Goal: Task Accomplishment & Management: Use online tool/utility

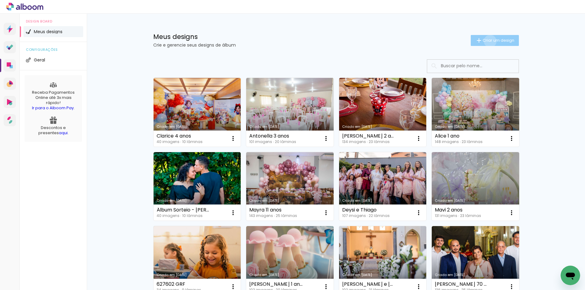
click at [486, 41] on span "Criar um design" at bounding box center [498, 40] width 32 height 4
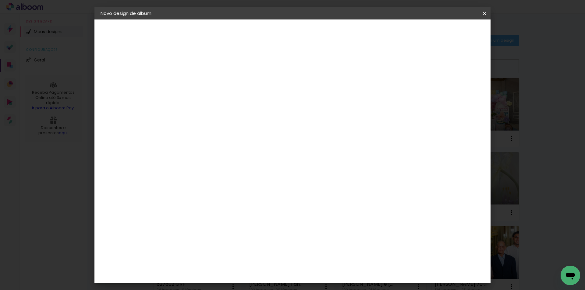
click at [200, 86] on div at bounding box center [200, 86] width 0 height 1
type input "[PERSON_NAME] e [PERSON_NAME]"
type paper-input "[PERSON_NAME] e [PERSON_NAME]"
click at [0, 0] on slot "Avançar" at bounding box center [0, 0] width 0 height 0
click at [246, 117] on input at bounding box center [216, 116] width 62 height 8
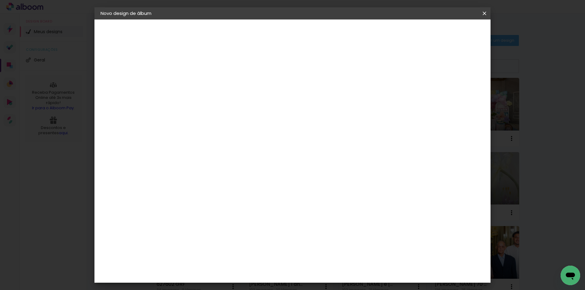
type input "cana"
type paper-input "cana"
click at [215, 136] on div "Canaan Álbuns" at bounding box center [205, 139] width 19 height 10
click at [298, 36] on paper-button "Avançar" at bounding box center [283, 32] width 30 height 10
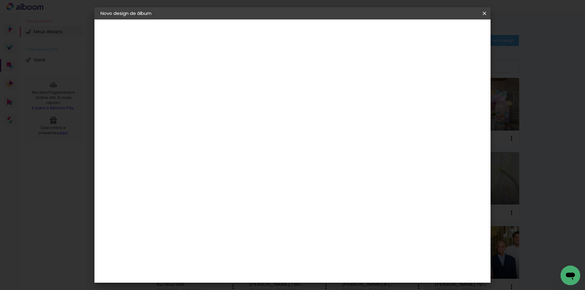
click at [241, 178] on span "30 × 30" at bounding box center [227, 184] width 28 height 12
click at [0, 0] on slot "Avançar" at bounding box center [0, 0] width 0 height 0
click at [452, 36] on paper-button "Iniciar design" at bounding box center [432, 32] width 40 height 10
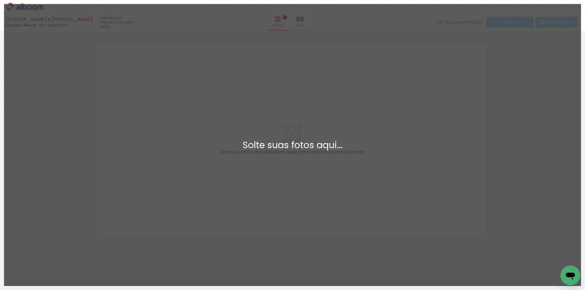
scroll to position [8, 0]
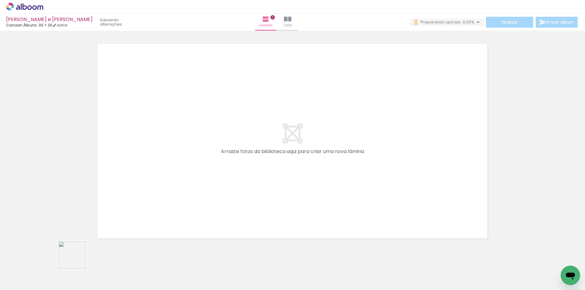
drag, startPoint x: 64, startPoint y: 268, endPoint x: 160, endPoint y: 183, distance: 127.5
click at [160, 183] on quentale-workspace at bounding box center [292, 145] width 585 height 290
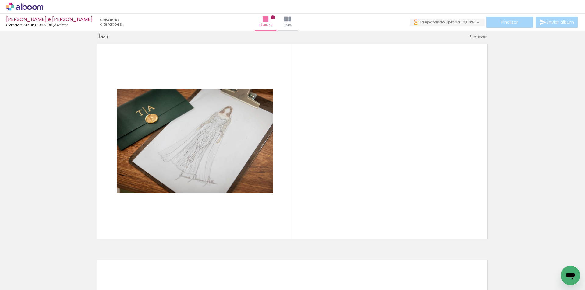
drag, startPoint x: 179, startPoint y: 216, endPoint x: 188, endPoint y: 205, distance: 13.5
click at [188, 205] on quentale-workspace at bounding box center [292, 145] width 585 height 290
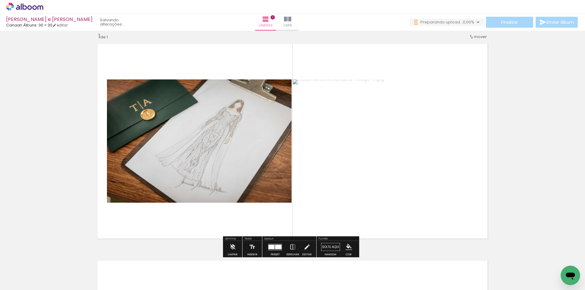
scroll to position [0, 0]
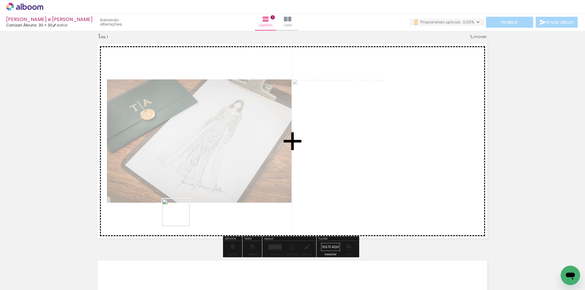
drag, startPoint x: 136, startPoint y: 268, endPoint x: 171, endPoint y: 252, distance: 38.6
click at [183, 206] on quentale-workspace at bounding box center [292, 145] width 585 height 290
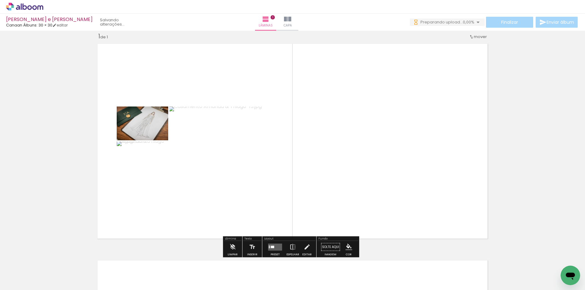
drag, startPoint x: 166, startPoint y: 269, endPoint x: 199, endPoint y: 261, distance: 34.4
click at [201, 198] on quentale-workspace at bounding box center [292, 145] width 585 height 290
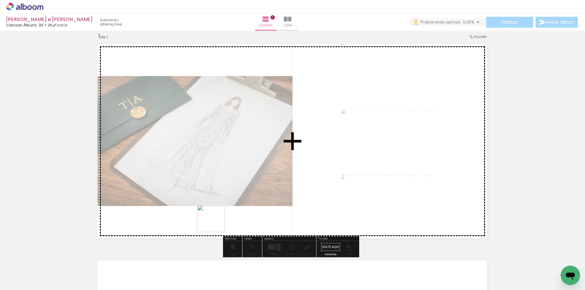
drag, startPoint x: 198, startPoint y: 270, endPoint x: 222, endPoint y: 259, distance: 27.0
click at [222, 203] on quentale-workspace at bounding box center [292, 145] width 585 height 290
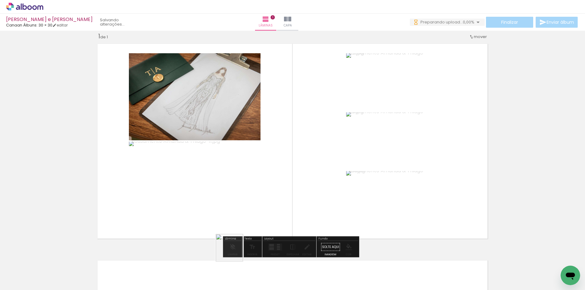
drag, startPoint x: 233, startPoint y: 255, endPoint x: 253, endPoint y: 261, distance: 20.5
click at [235, 194] on quentale-workspace at bounding box center [292, 145] width 585 height 290
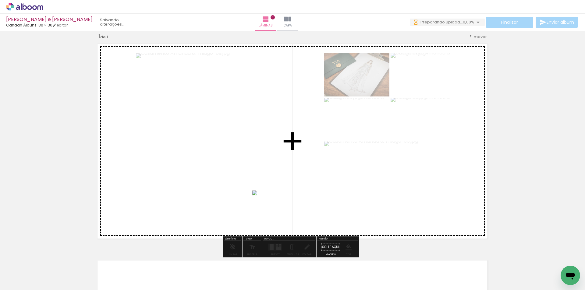
drag, startPoint x: 270, startPoint y: 246, endPoint x: 301, endPoint y: 272, distance: 40.5
click at [270, 197] on quentale-workspace at bounding box center [292, 145] width 585 height 290
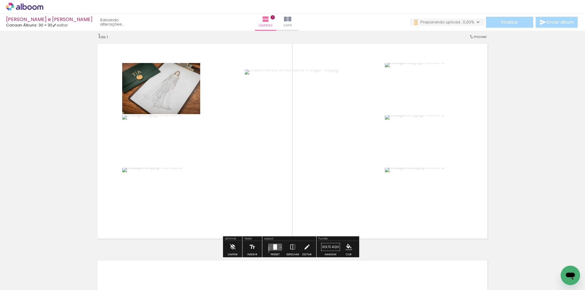
drag, startPoint x: 304, startPoint y: 270, endPoint x: 325, endPoint y: 238, distance: 38.3
click at [303, 203] on quentale-workspace at bounding box center [292, 145] width 585 height 290
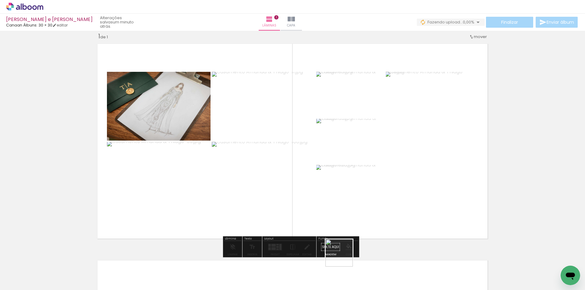
drag, startPoint x: 344, startPoint y: 258, endPoint x: 332, endPoint y: 195, distance: 63.8
click at [332, 199] on quentale-workspace at bounding box center [292, 145] width 585 height 290
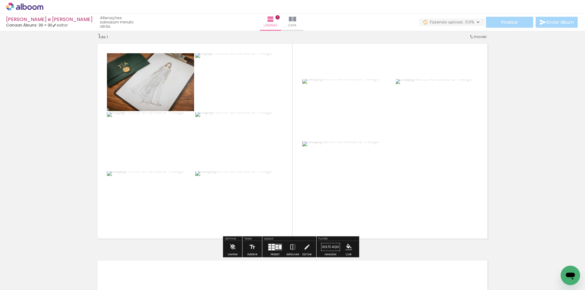
click at [271, 248] on quentale-layouter at bounding box center [275, 247] width 14 height 7
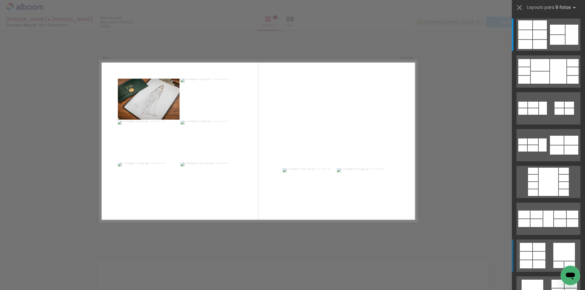
click at [549, 255] on quentale-layouter at bounding box center [548, 256] width 64 height 32
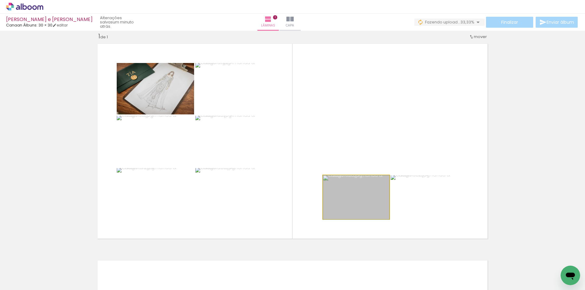
drag, startPoint x: 371, startPoint y: 200, endPoint x: 370, endPoint y: 210, distance: 10.7
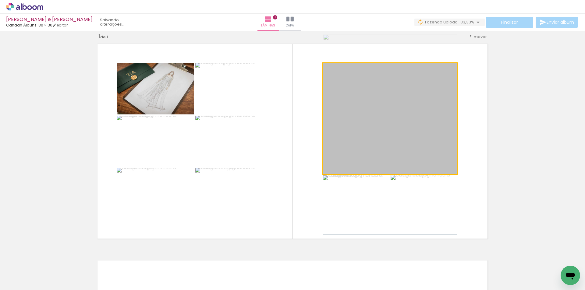
drag, startPoint x: 402, startPoint y: 153, endPoint x: 402, endPoint y: 169, distance: 15.8
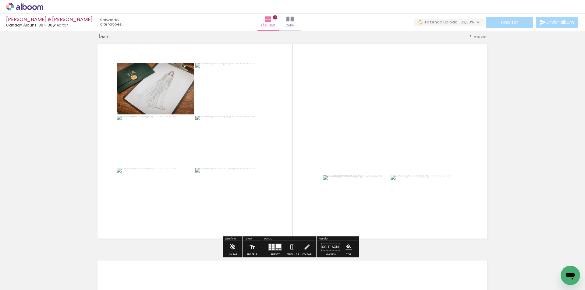
click at [272, 247] on div at bounding box center [273, 247] width 3 height 2
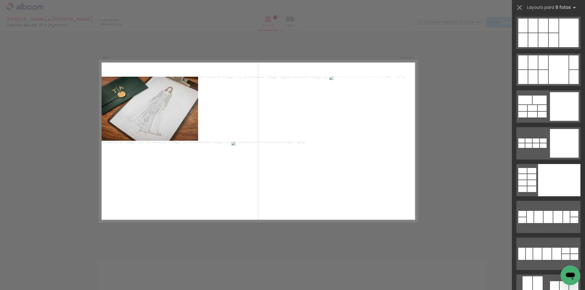
scroll to position [861, 0]
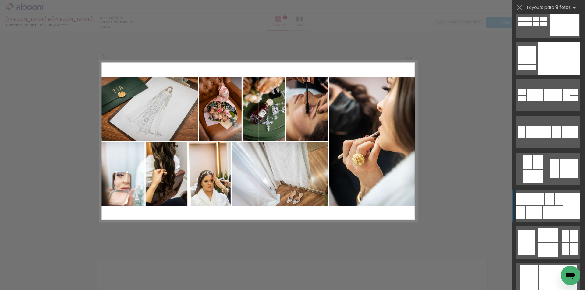
click at [531, 198] on div at bounding box center [525, 199] width 19 height 13
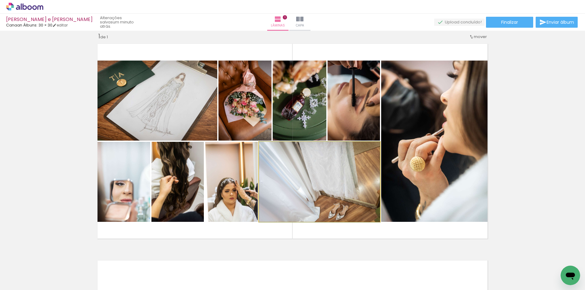
click at [329, 182] on quentale-photo at bounding box center [319, 182] width 121 height 80
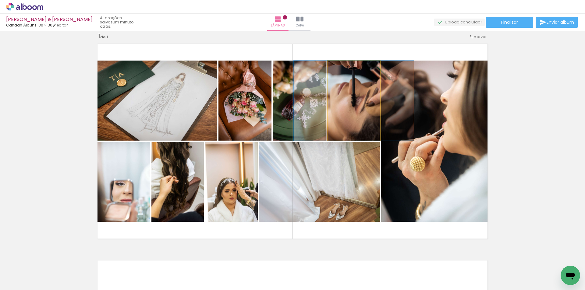
click at [352, 110] on quentale-photo at bounding box center [353, 101] width 52 height 80
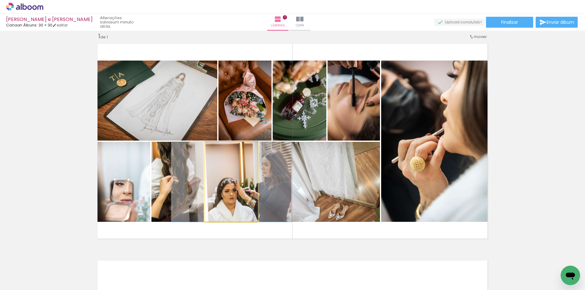
click at [234, 172] on quentale-photo at bounding box center [231, 182] width 53 height 80
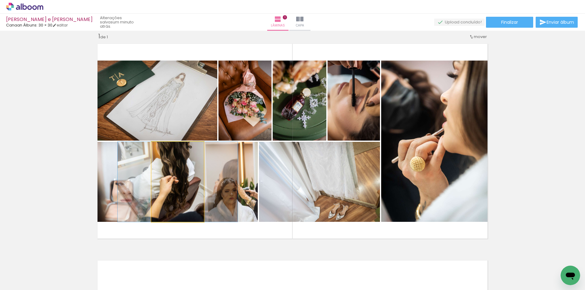
click at [176, 174] on quentale-photo at bounding box center [177, 182] width 52 height 80
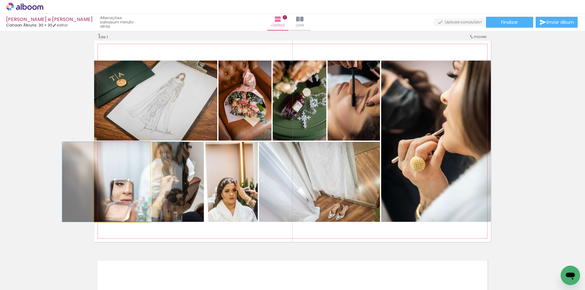
click at [122, 177] on quentale-photo at bounding box center [122, 182] width 56 height 80
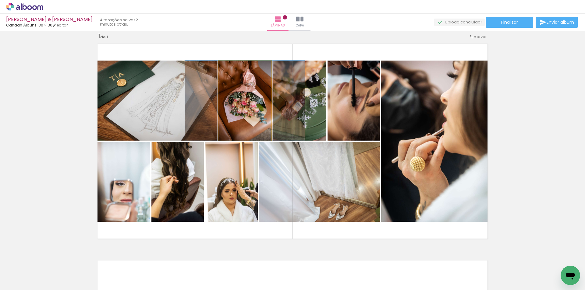
click at [230, 117] on quentale-photo at bounding box center [244, 101] width 53 height 80
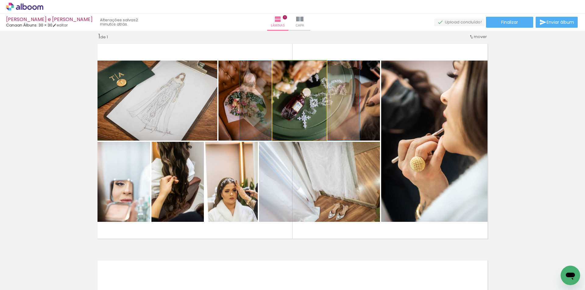
click at [286, 107] on quentale-photo at bounding box center [300, 101] width 54 height 80
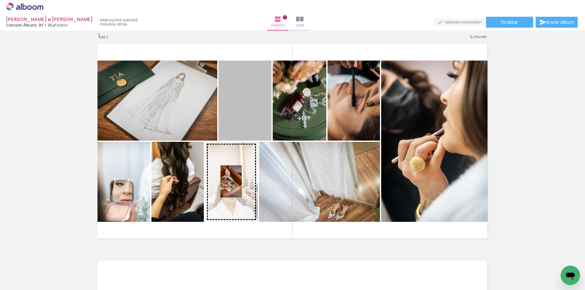
drag, startPoint x: 259, startPoint y: 107, endPoint x: 229, endPoint y: 182, distance: 80.6
click at [0, 0] on slot at bounding box center [0, 0] width 0 height 0
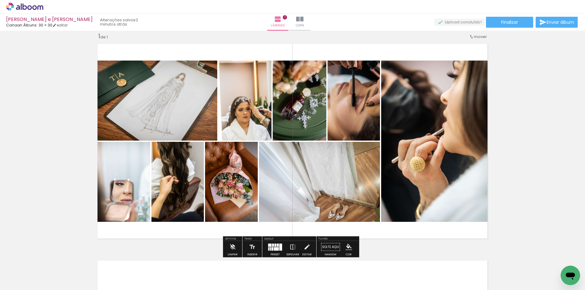
click at [275, 249] on div at bounding box center [276, 248] width 5 height 3
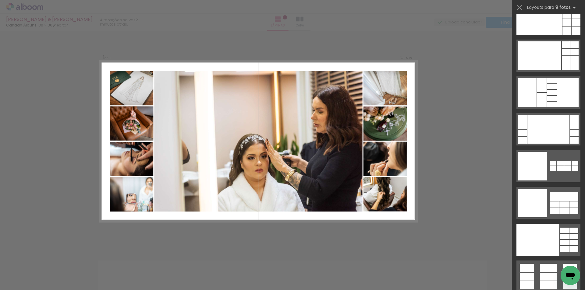
scroll to position [1492, 0]
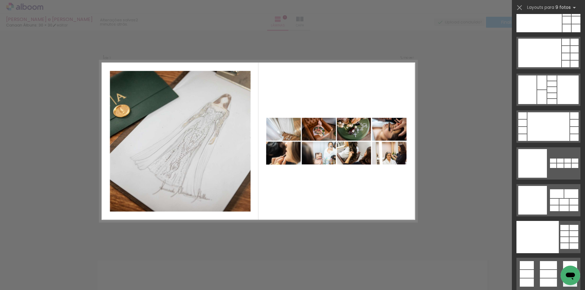
click at [490, 167] on div "Confirmar Cancelar" at bounding box center [292, 247] width 585 height 448
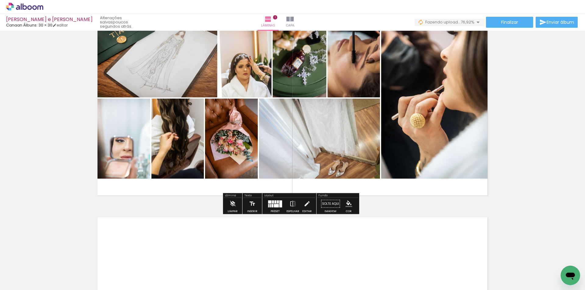
scroll to position [69, 0]
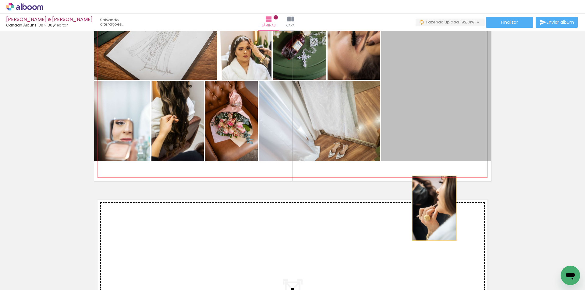
drag, startPoint x: 455, startPoint y: 132, endPoint x: 432, endPoint y: 208, distance: 79.7
click at [432, 208] on div "Inserir lâmina 1 de 1" at bounding box center [292, 181] width 585 height 434
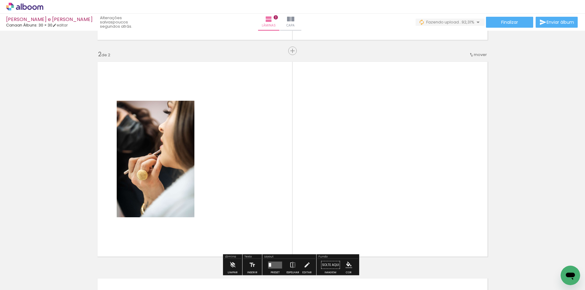
scroll to position [225, 0]
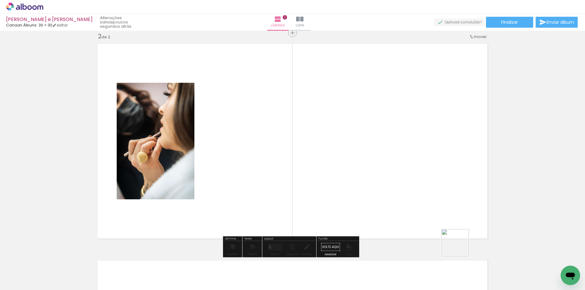
drag, startPoint x: 469, startPoint y: 262, endPoint x: 443, endPoint y: 245, distance: 30.8
click at [421, 173] on quentale-workspace at bounding box center [292, 145] width 585 height 290
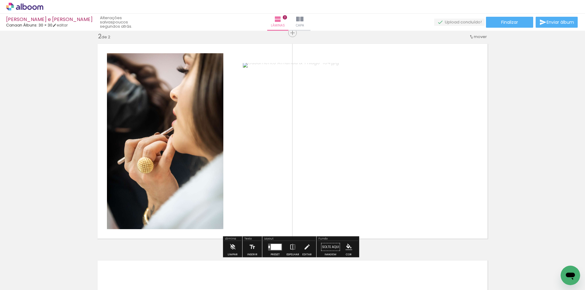
drag, startPoint x: 440, startPoint y: 271, endPoint x: 410, endPoint y: 247, distance: 38.6
click at [423, 191] on quentale-workspace at bounding box center [292, 145] width 585 height 290
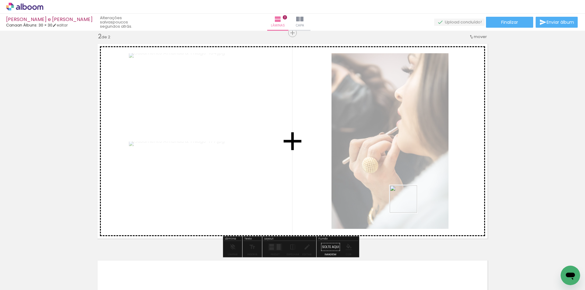
drag, startPoint x: 406, startPoint y: 255, endPoint x: 385, endPoint y: 259, distance: 21.3
click at [408, 201] on quentale-workspace at bounding box center [292, 145] width 585 height 290
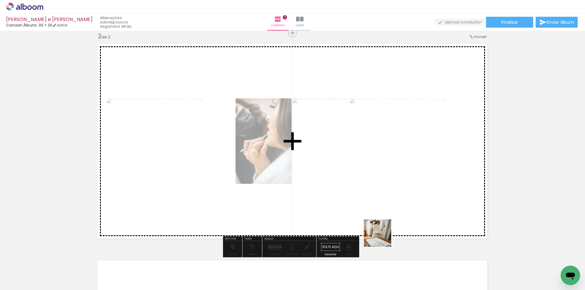
drag, startPoint x: 377, startPoint y: 264, endPoint x: 438, endPoint y: 193, distance: 93.9
click at [393, 181] on quentale-workspace at bounding box center [292, 145] width 585 height 290
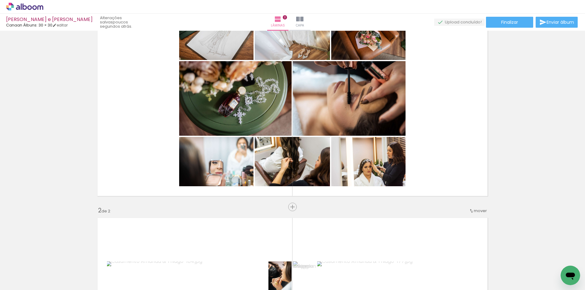
scroll to position [42, 0]
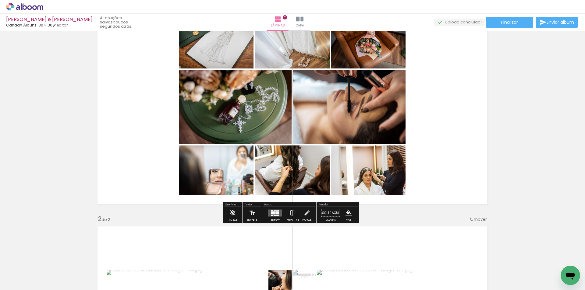
click at [276, 214] on div at bounding box center [277, 212] width 4 height 3
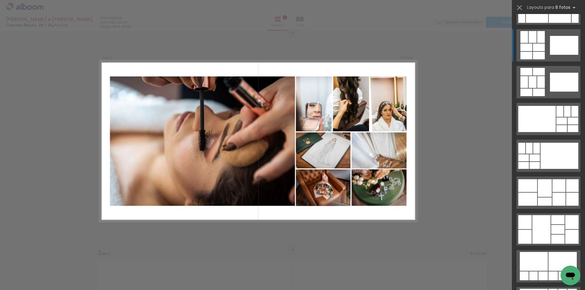
scroll to position [1309, 0]
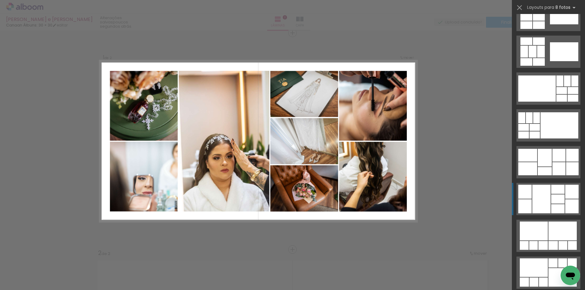
click at [540, 197] on div at bounding box center [541, 199] width 18 height 29
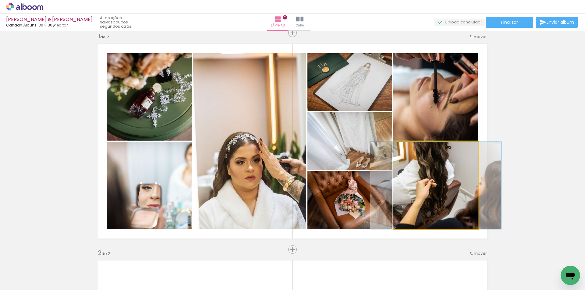
click at [451, 195] on quentale-photo at bounding box center [435, 185] width 85 height 87
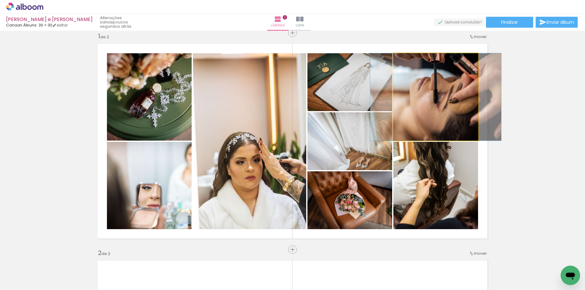
click at [446, 129] on quentale-photo at bounding box center [435, 96] width 85 height 87
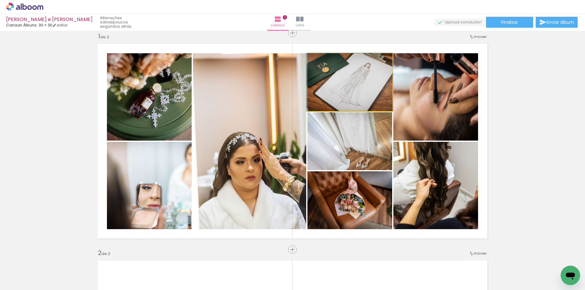
click at [336, 87] on quentale-photo at bounding box center [349, 82] width 85 height 58
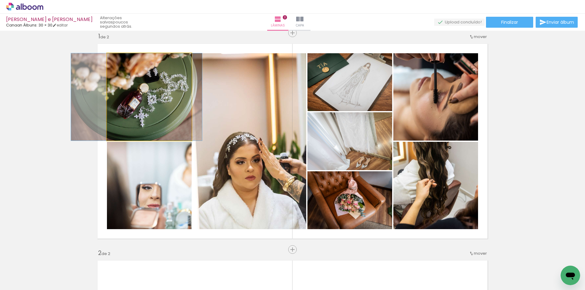
drag, startPoint x: 168, startPoint y: 102, endPoint x: 155, endPoint y: 100, distance: 12.9
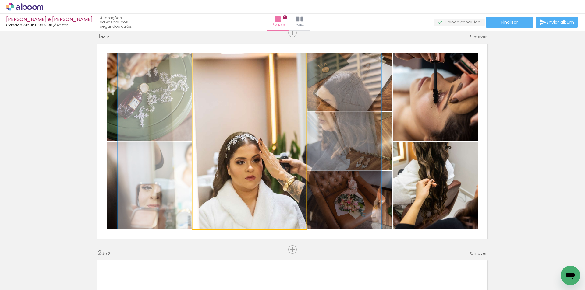
click at [249, 163] on quentale-photo at bounding box center [249, 141] width 113 height 176
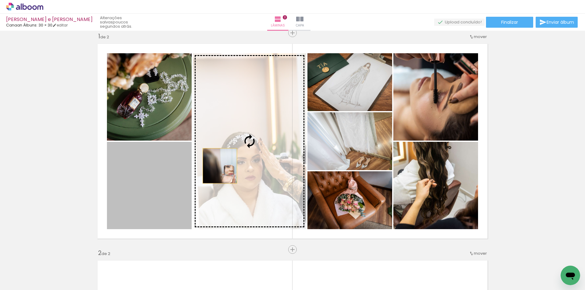
drag, startPoint x: 164, startPoint y: 187, endPoint x: 244, endPoint y: 153, distance: 86.3
click at [0, 0] on slot at bounding box center [0, 0] width 0 height 0
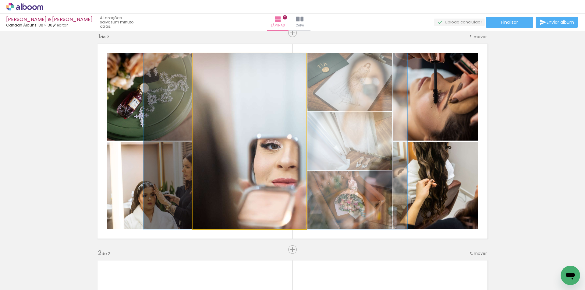
drag, startPoint x: 252, startPoint y: 177, endPoint x: 278, endPoint y: 176, distance: 25.9
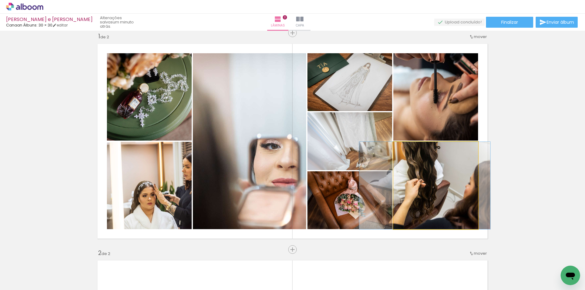
drag, startPoint x: 443, startPoint y: 184, endPoint x: 432, endPoint y: 182, distance: 11.1
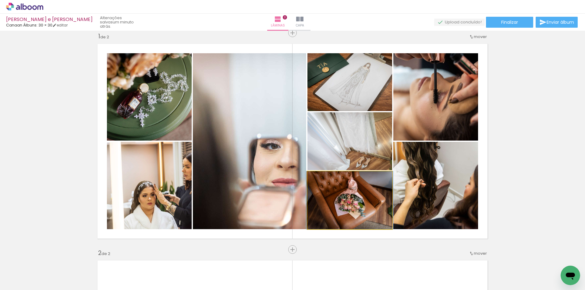
click at [341, 198] on quentale-photo at bounding box center [349, 200] width 85 height 58
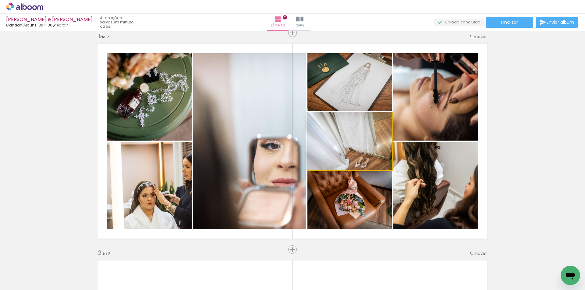
drag, startPoint x: 357, startPoint y: 155, endPoint x: 354, endPoint y: 151, distance: 4.9
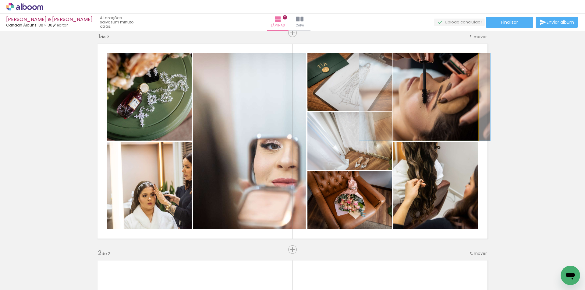
drag, startPoint x: 446, startPoint y: 103, endPoint x: 435, endPoint y: 105, distance: 11.1
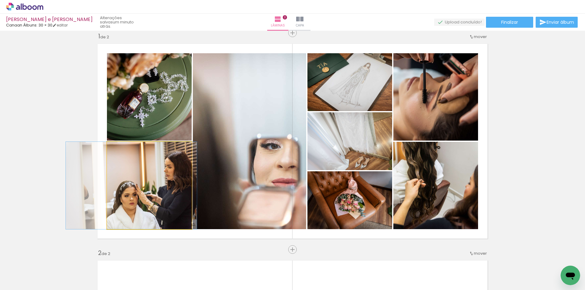
drag, startPoint x: 175, startPoint y: 197, endPoint x: 157, endPoint y: 199, distance: 18.1
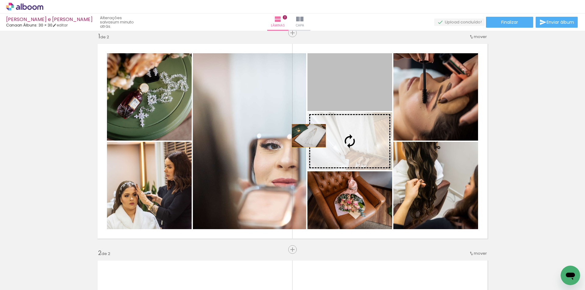
drag, startPoint x: 348, startPoint y: 91, endPoint x: 258, endPoint y: 163, distance: 115.1
click at [0, 0] on slot at bounding box center [0, 0] width 0 height 0
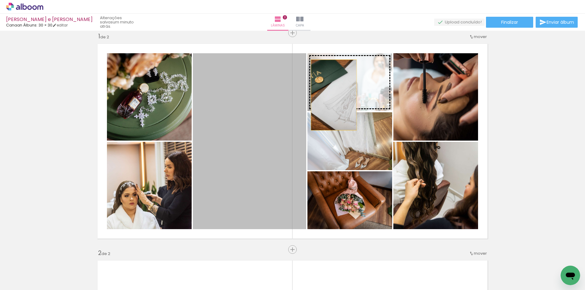
drag, startPoint x: 263, startPoint y: 159, endPoint x: 332, endPoint y: 94, distance: 94.8
click at [0, 0] on slot at bounding box center [0, 0] width 0 height 0
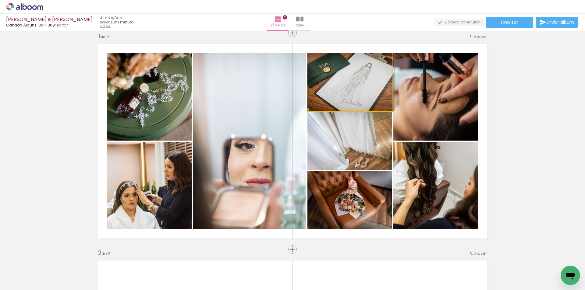
drag, startPoint x: 345, startPoint y: 94, endPoint x: 355, endPoint y: 94, distance: 10.4
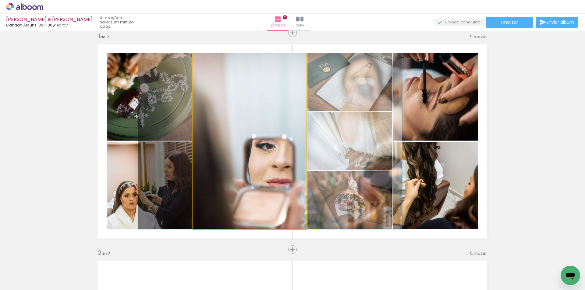
drag, startPoint x: 257, startPoint y: 171, endPoint x: 278, endPoint y: 173, distance: 20.8
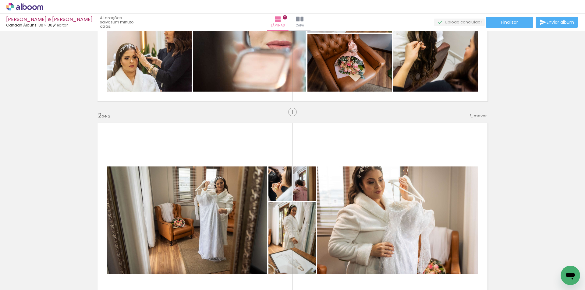
scroll to position [130, 0]
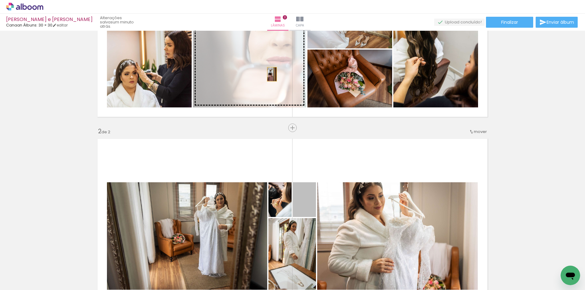
drag, startPoint x: 305, startPoint y: 210, endPoint x: 270, endPoint y: 74, distance: 140.0
click at [270, 74] on div "Inserir lâmina 1 de 2 Inserir lâmina 2 de 2" at bounding box center [292, 228] width 585 height 651
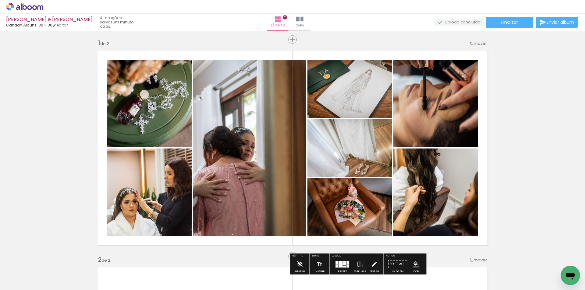
scroll to position [0, 0]
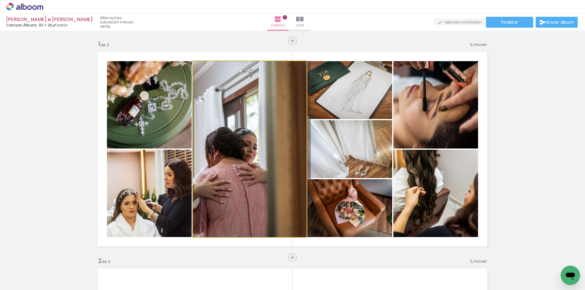
drag, startPoint x: 240, startPoint y: 174, endPoint x: 333, endPoint y: 177, distance: 93.9
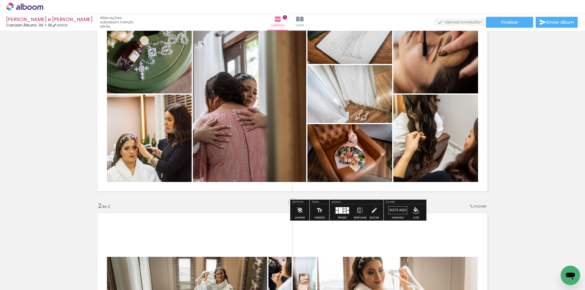
scroll to position [61, 0]
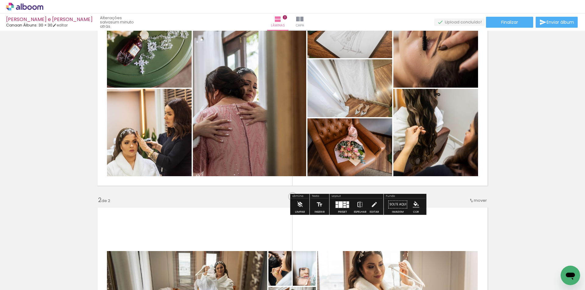
click at [357, 202] on iron-icon at bounding box center [360, 205] width 7 height 12
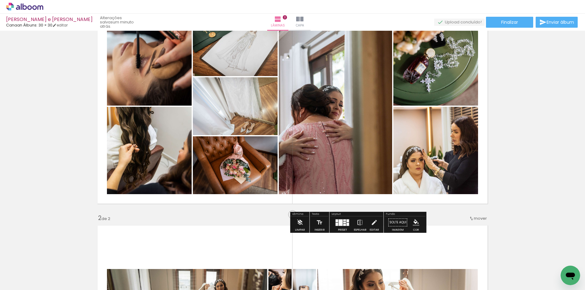
scroll to position [0, 0]
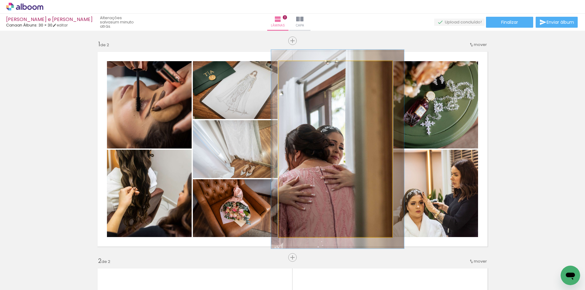
drag, startPoint x: 290, startPoint y: 68, endPoint x: 319, endPoint y: 142, distance: 79.3
click at [293, 68] on div at bounding box center [295, 67] width 5 height 5
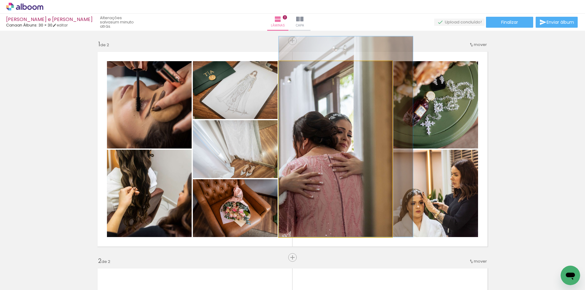
drag, startPoint x: 329, startPoint y: 162, endPoint x: 360, endPoint y: 150, distance: 33.2
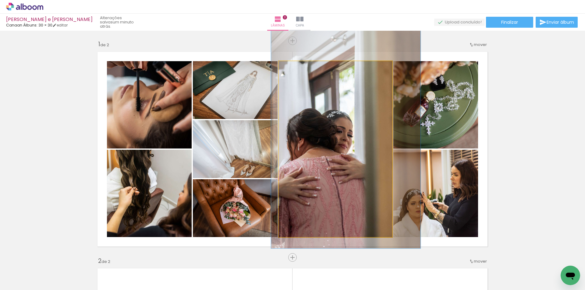
drag, startPoint x: 292, startPoint y: 70, endPoint x: 295, endPoint y: 71, distance: 3.4
type paper-slider "127"
click at [295, 71] on div at bounding box center [299, 68] width 10 height 10
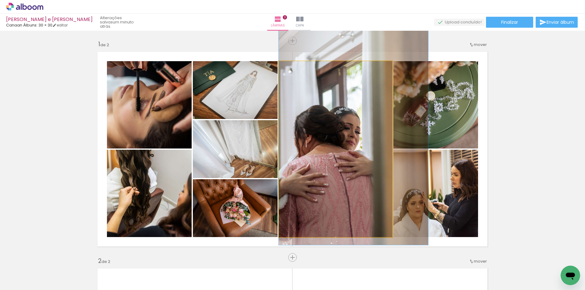
drag, startPoint x: 320, startPoint y: 147, endPoint x: 353, endPoint y: 143, distance: 33.7
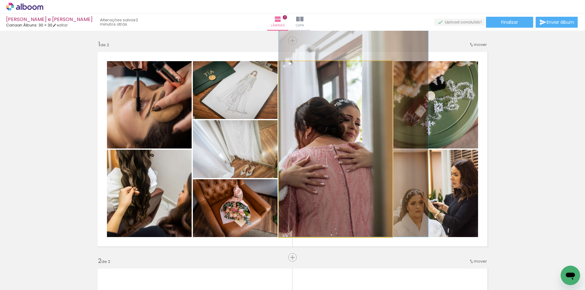
drag, startPoint x: 343, startPoint y: 159, endPoint x: 345, endPoint y: 150, distance: 9.4
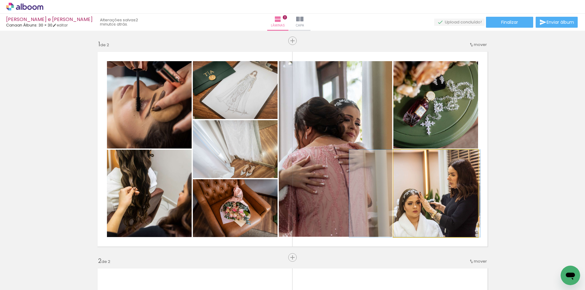
drag, startPoint x: 448, startPoint y: 196, endPoint x: 445, endPoint y: 196, distance: 3.1
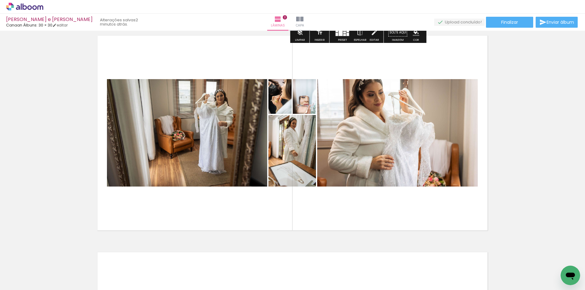
scroll to position [244, 0]
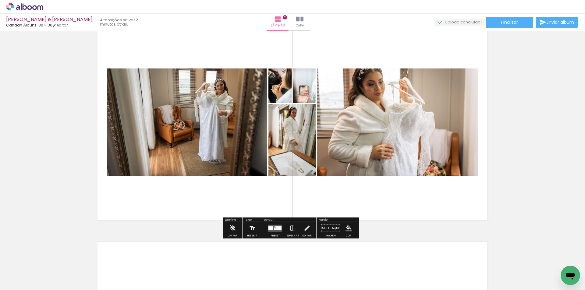
click at [271, 227] on div at bounding box center [270, 228] width 5 height 4
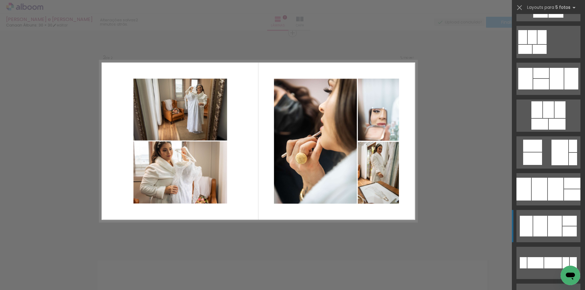
scroll to position [3027, 0]
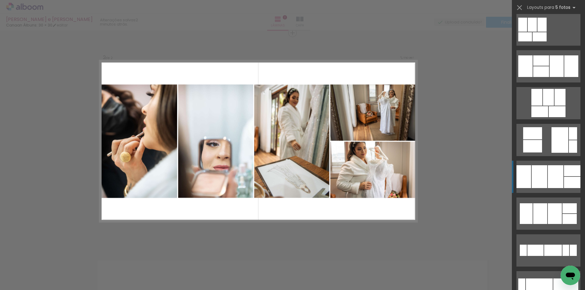
click at [551, 180] on div at bounding box center [556, 176] width 16 height 23
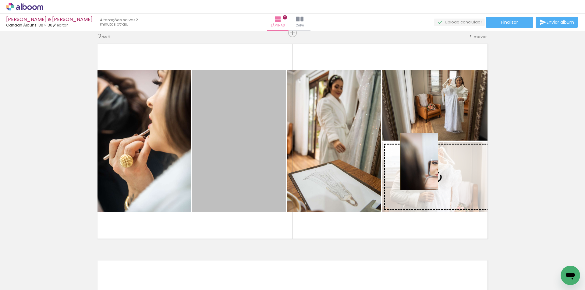
drag, startPoint x: 237, startPoint y: 162, endPoint x: 437, endPoint y: 162, distance: 200.1
click at [0, 0] on slot at bounding box center [0, 0] width 0 height 0
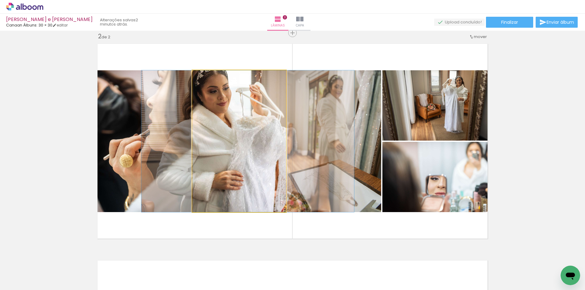
drag, startPoint x: 244, startPoint y: 157, endPoint x: 253, endPoint y: 159, distance: 9.5
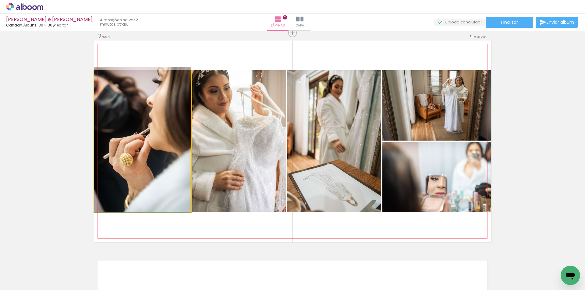
drag, startPoint x: 159, startPoint y: 147, endPoint x: 167, endPoint y: 146, distance: 8.0
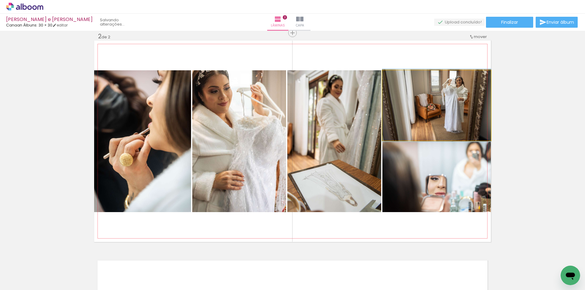
click at [431, 120] on quentale-photo at bounding box center [436, 105] width 108 height 70
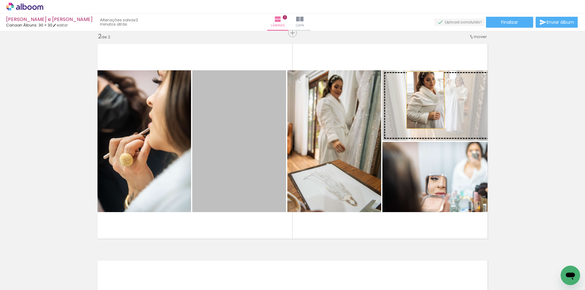
drag, startPoint x: 381, startPoint y: 109, endPoint x: 423, endPoint y: 100, distance: 43.2
click at [0, 0] on slot at bounding box center [0, 0] width 0 height 0
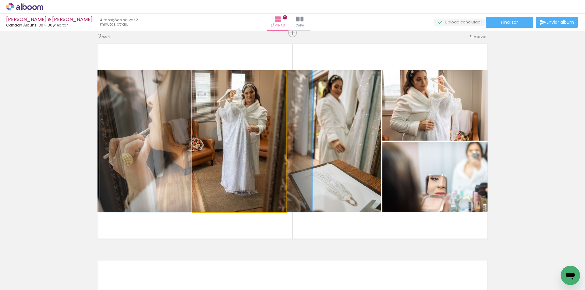
drag, startPoint x: 263, startPoint y: 146, endPoint x: 231, endPoint y: 147, distance: 31.4
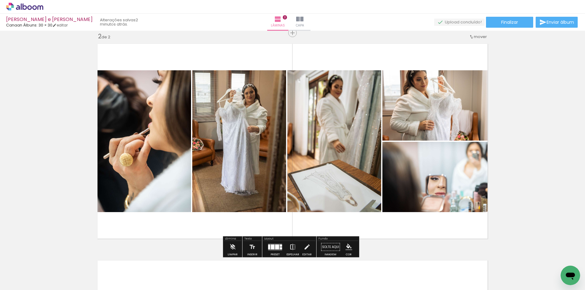
click at [289, 243] on iron-icon at bounding box center [292, 247] width 7 height 12
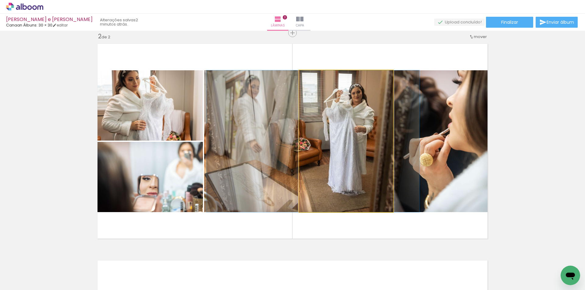
drag, startPoint x: 380, startPoint y: 154, endPoint x: 415, endPoint y: 150, distance: 35.6
click at [0, 0] on slot at bounding box center [0, 0] width 0 height 0
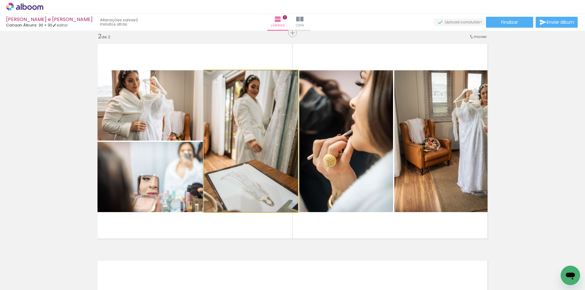
drag, startPoint x: 240, startPoint y: 134, endPoint x: 234, endPoint y: 131, distance: 6.5
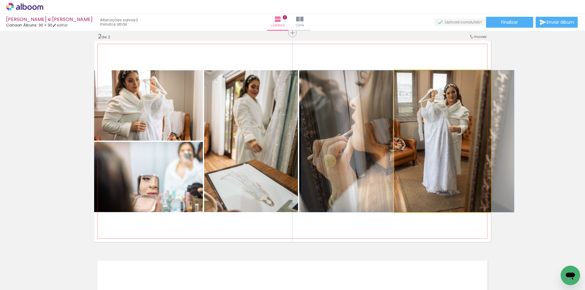
drag, startPoint x: 458, startPoint y: 166, endPoint x: 427, endPoint y: 167, distance: 31.7
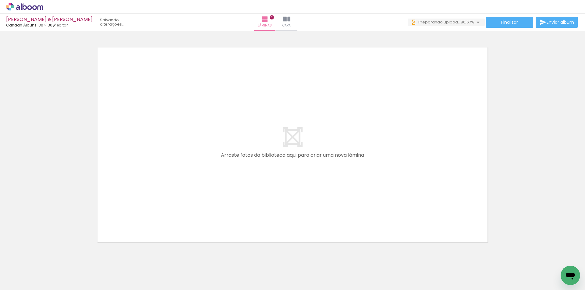
scroll to position [0, 0]
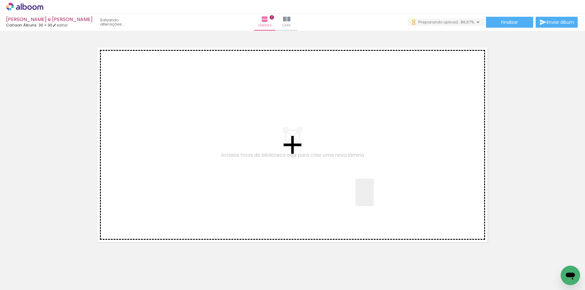
drag, startPoint x: 374, startPoint y: 197, endPoint x: 498, endPoint y: 252, distance: 136.3
click at [363, 188] on quentale-workspace at bounding box center [292, 145] width 585 height 290
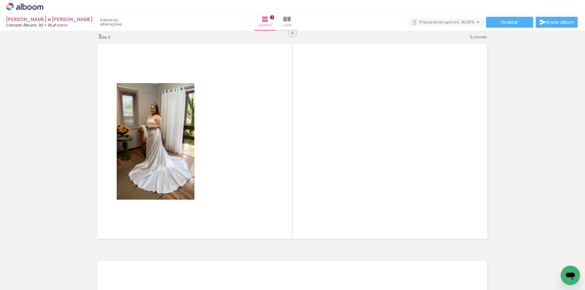
scroll to position [442, 0]
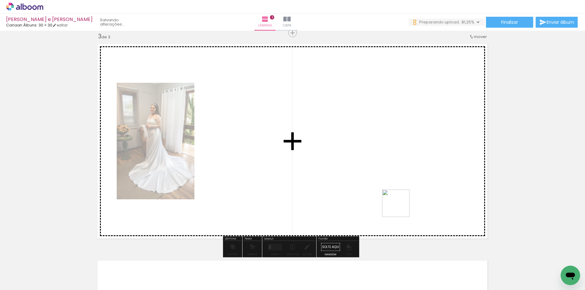
drag, startPoint x: 481, startPoint y: 243, endPoint x: 336, endPoint y: 178, distance: 159.3
click at [333, 171] on quentale-workspace at bounding box center [292, 145] width 585 height 290
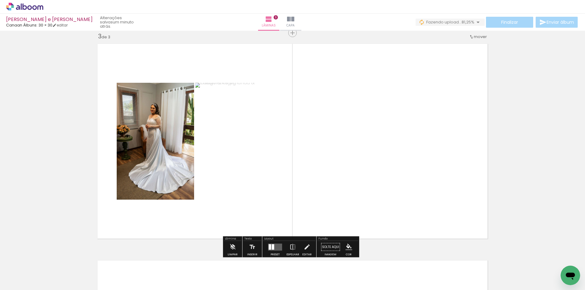
scroll to position [0, 13]
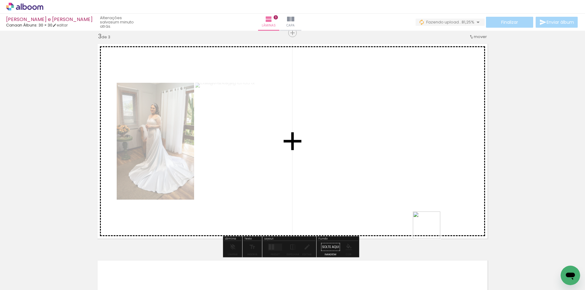
drag, startPoint x: 431, startPoint y: 230, endPoint x: 380, endPoint y: 200, distance: 58.5
click at [380, 200] on quentale-workspace at bounding box center [292, 145] width 585 height 290
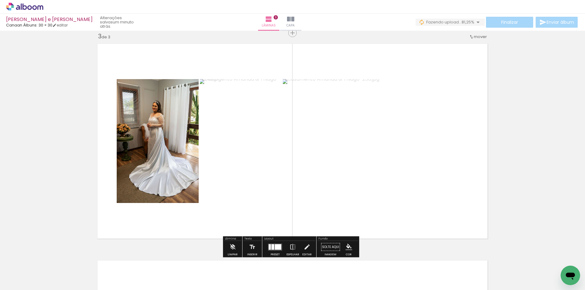
click at [272, 243] on div at bounding box center [275, 247] width 16 height 12
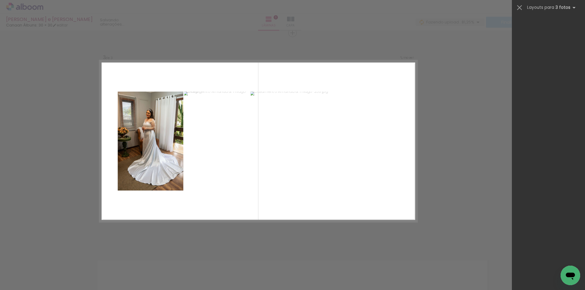
scroll to position [0, 0]
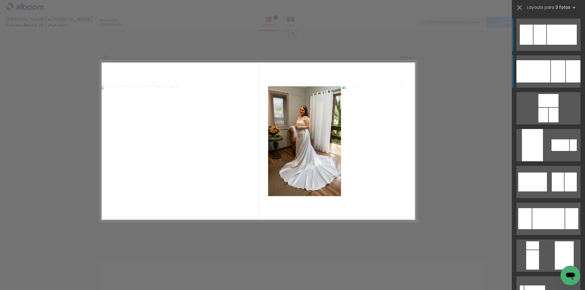
click at [551, 73] on div at bounding box center [558, 71] width 14 height 22
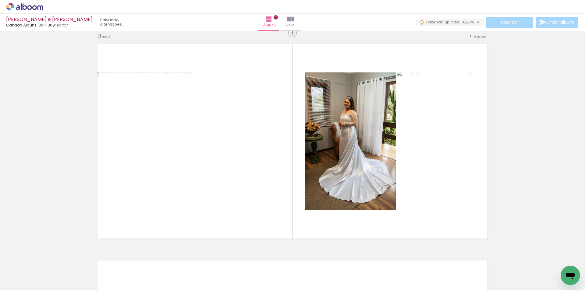
scroll to position [0, 47]
drag, startPoint x: 553, startPoint y: 267, endPoint x: 396, endPoint y: 199, distance: 171.3
click at [396, 199] on quentale-workspace at bounding box center [292, 145] width 585 height 290
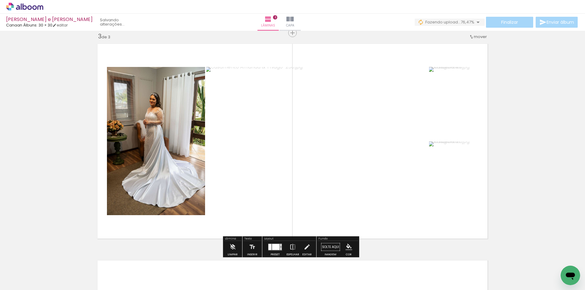
click at [273, 247] on div at bounding box center [276, 247] width 8 height 6
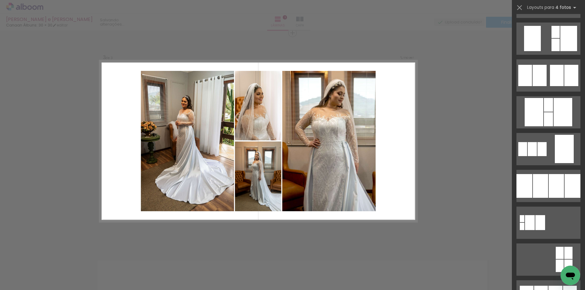
scroll to position [3350, 0]
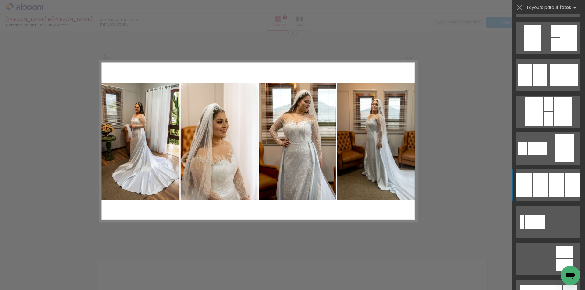
click at [548, 176] on div at bounding box center [555, 186] width 15 height 24
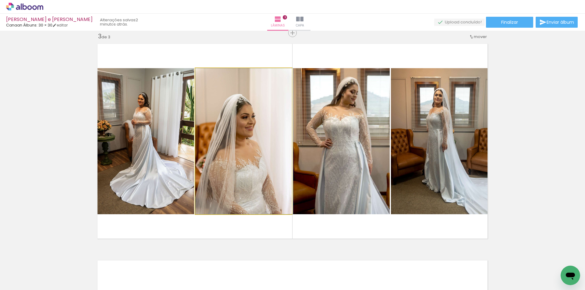
drag, startPoint x: 242, startPoint y: 160, endPoint x: 248, endPoint y: 130, distance: 30.2
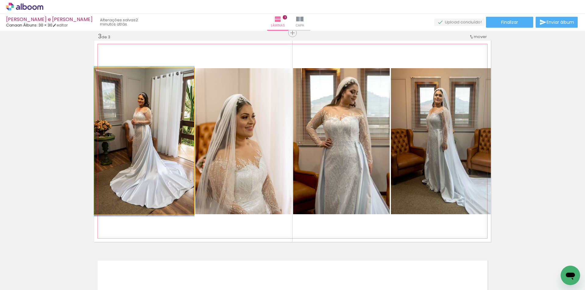
drag, startPoint x: 160, startPoint y: 143, endPoint x: 151, endPoint y: 143, distance: 9.1
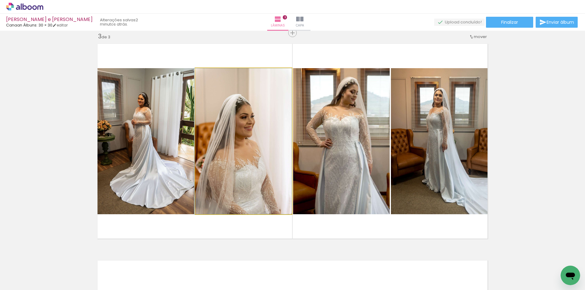
drag, startPoint x: 241, startPoint y: 172, endPoint x: 142, endPoint y: 159, distance: 100.1
click at [0, 0] on slot at bounding box center [0, 0] width 0 height 0
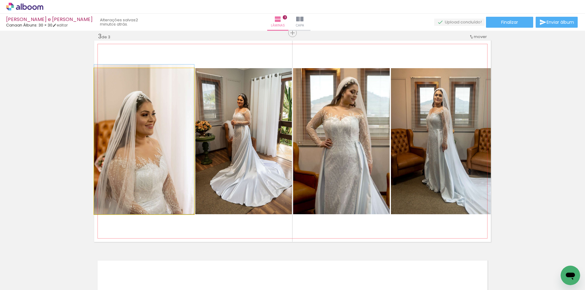
drag, startPoint x: 141, startPoint y: 159, endPoint x: 153, endPoint y: 143, distance: 20.1
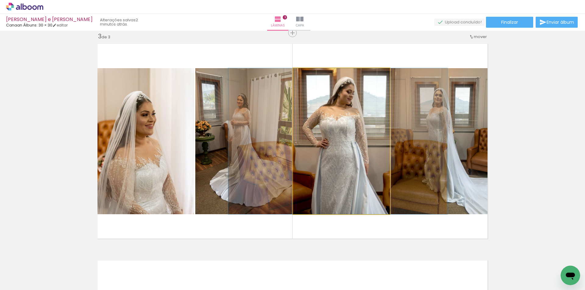
drag, startPoint x: 347, startPoint y: 154, endPoint x: 343, endPoint y: 150, distance: 5.8
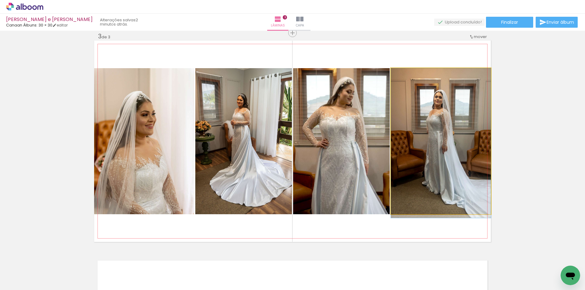
drag, startPoint x: 439, startPoint y: 149, endPoint x: 380, endPoint y: 157, distance: 59.6
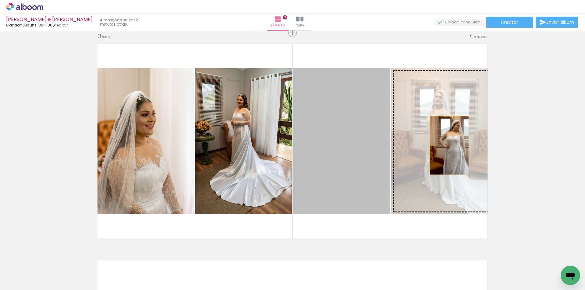
drag, startPoint x: 365, startPoint y: 152, endPoint x: 465, endPoint y: 142, distance: 101.0
click at [0, 0] on slot at bounding box center [0, 0] width 0 height 0
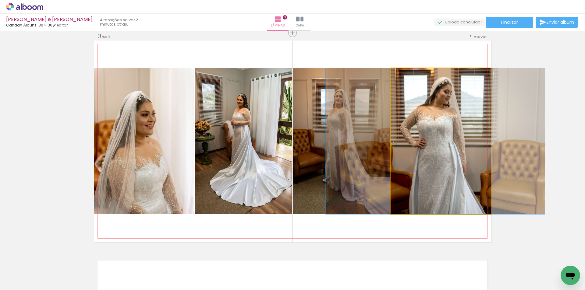
drag, startPoint x: 438, startPoint y: 155, endPoint x: 382, endPoint y: 161, distance: 56.0
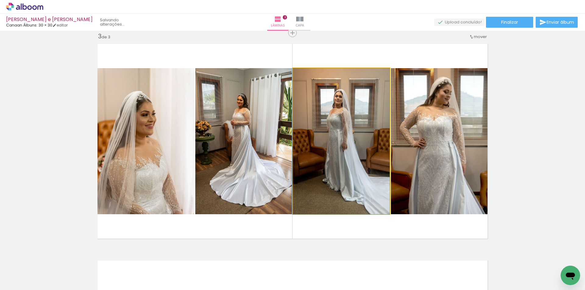
drag, startPoint x: 372, startPoint y: 159, endPoint x: 380, endPoint y: 155, distance: 9.0
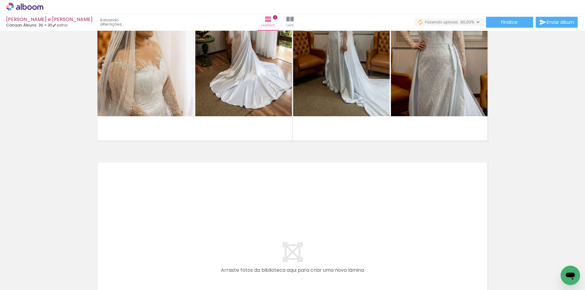
scroll to position [472, 0]
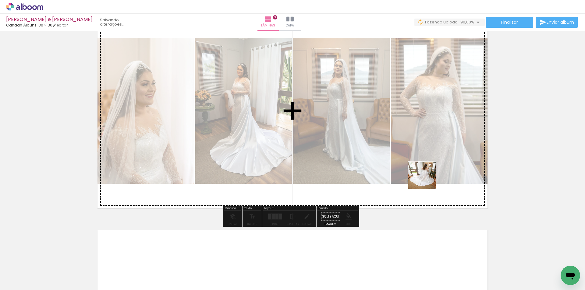
drag, startPoint x: 465, startPoint y: 232, endPoint x: 501, endPoint y: 242, distance: 37.4
click at [424, 175] on quentale-workspace at bounding box center [292, 145] width 585 height 290
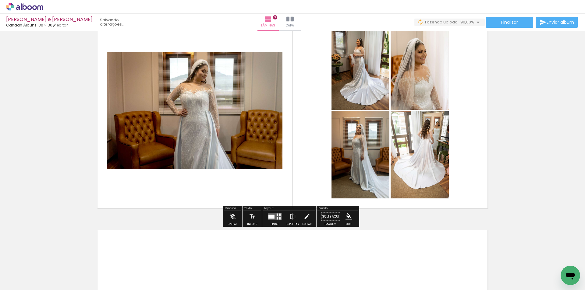
drag, startPoint x: 431, startPoint y: 180, endPoint x: 552, endPoint y: 246, distance: 138.4
click at [422, 169] on quentale-workspace at bounding box center [292, 145] width 585 height 290
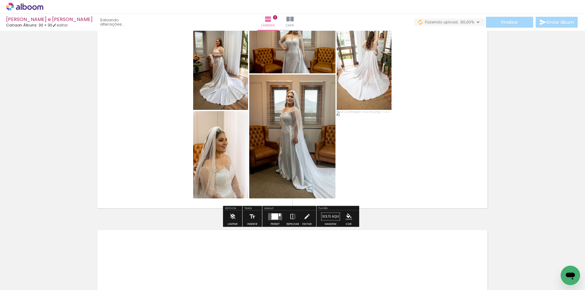
drag, startPoint x: 550, startPoint y: 266, endPoint x: 381, endPoint y: 159, distance: 200.0
click at [384, 164] on quentale-workspace at bounding box center [292, 145] width 585 height 290
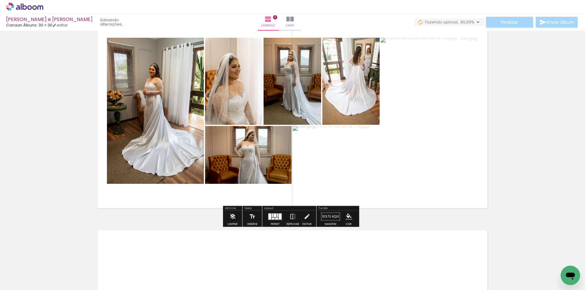
click at [272, 216] on quentale-layouter at bounding box center [275, 216] width 14 height 7
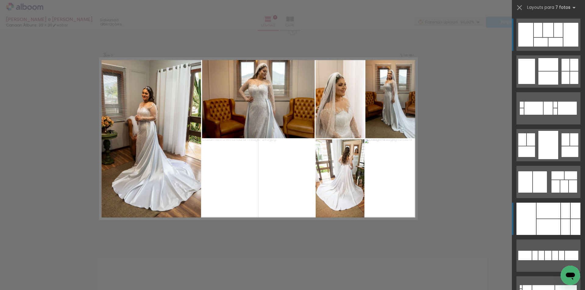
scroll to position [442, 0]
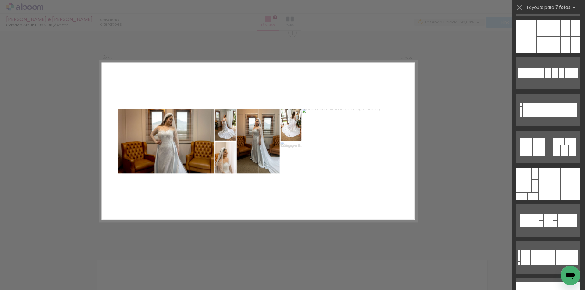
scroll to position [183, 0]
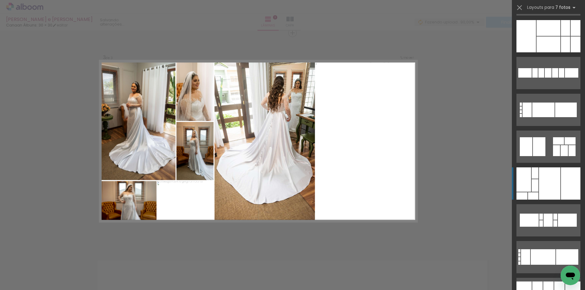
click at [557, 180] on div at bounding box center [549, 183] width 21 height 32
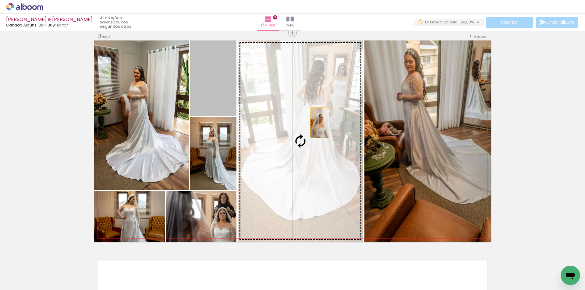
drag, startPoint x: 217, startPoint y: 90, endPoint x: 319, endPoint y: 123, distance: 107.3
click at [0, 0] on slot at bounding box center [0, 0] width 0 height 0
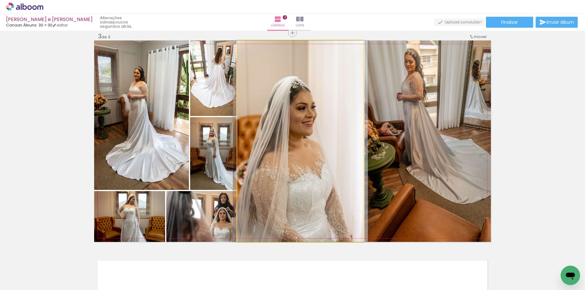
drag, startPoint x: 318, startPoint y: 143, endPoint x: 411, endPoint y: 123, distance: 95.5
click at [0, 0] on slot at bounding box center [0, 0] width 0 height 0
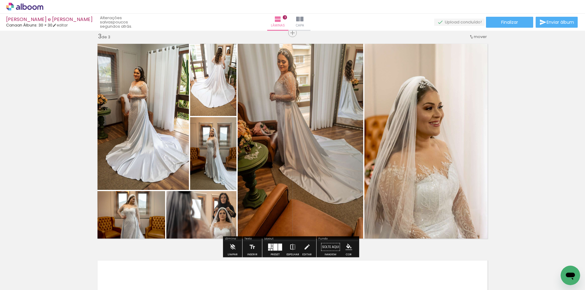
click at [291, 244] on iron-icon at bounding box center [292, 247] width 7 height 12
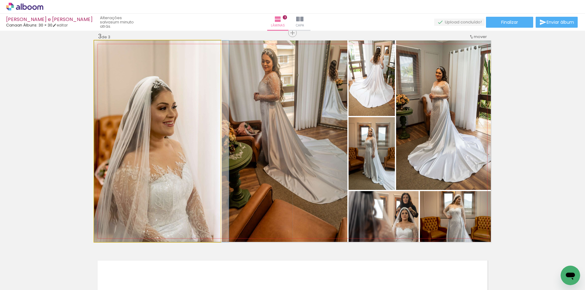
drag, startPoint x: 188, startPoint y: 157, endPoint x: 196, endPoint y: 134, distance: 24.3
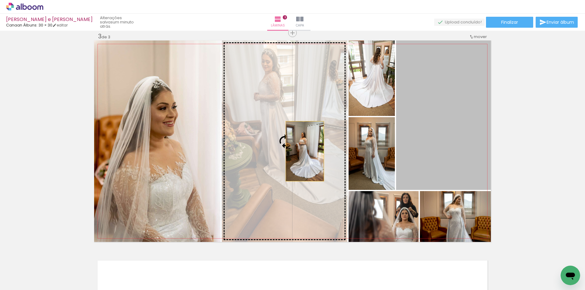
drag, startPoint x: 426, startPoint y: 150, endPoint x: 302, endPoint y: 151, distance: 124.3
click at [0, 0] on slot at bounding box center [0, 0] width 0 height 0
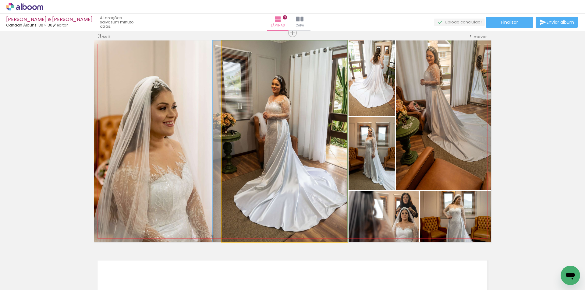
drag, startPoint x: 301, startPoint y: 152, endPoint x: 293, endPoint y: 151, distance: 8.2
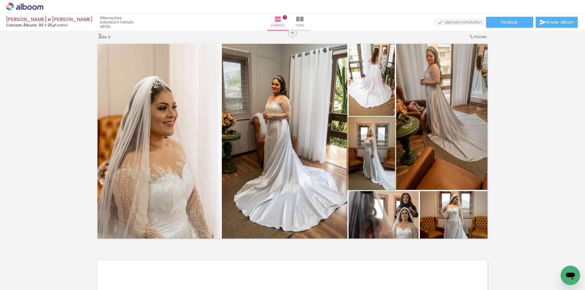
drag, startPoint x: 379, startPoint y: 151, endPoint x: 378, endPoint y: 86, distance: 65.5
click at [0, 0] on slot at bounding box center [0, 0] width 0 height 0
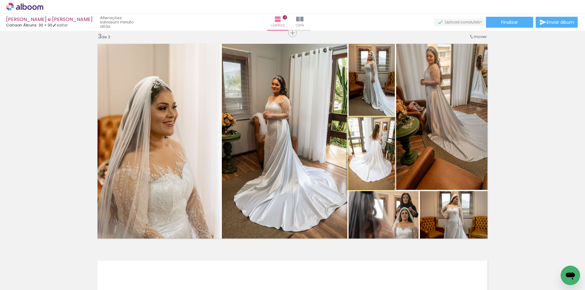
drag, startPoint x: 376, startPoint y: 147, endPoint x: 373, endPoint y: 146, distance: 3.1
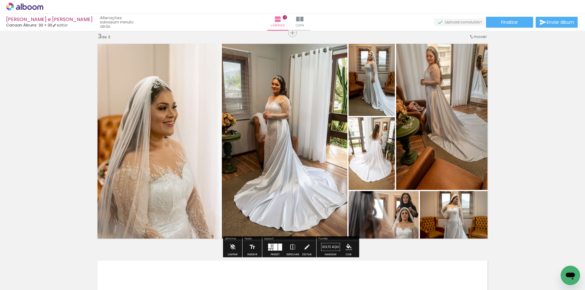
drag, startPoint x: 382, startPoint y: 150, endPoint x: 425, endPoint y: 132, distance: 46.1
click at [0, 0] on slot at bounding box center [0, 0] width 0 height 0
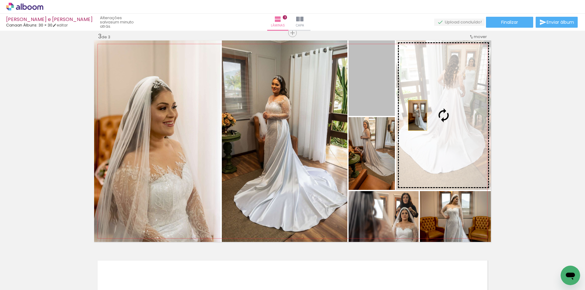
drag, startPoint x: 379, startPoint y: 91, endPoint x: 427, endPoint y: 118, distance: 54.3
click at [0, 0] on slot at bounding box center [0, 0] width 0 height 0
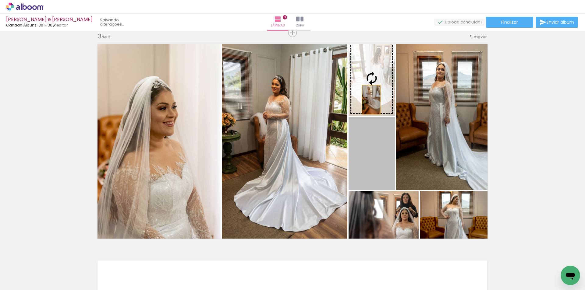
drag, startPoint x: 372, startPoint y: 151, endPoint x: 369, endPoint y: 89, distance: 62.2
click at [0, 0] on slot at bounding box center [0, 0] width 0 height 0
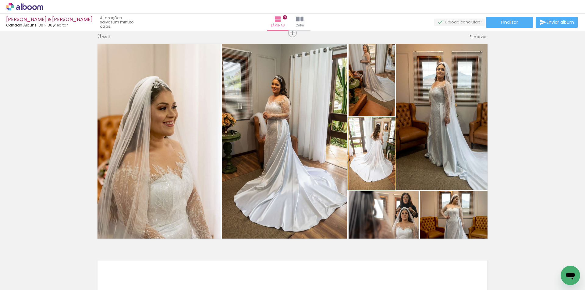
drag, startPoint x: 378, startPoint y: 147, endPoint x: 378, endPoint y: 90, distance: 57.3
click at [0, 0] on slot at bounding box center [0, 0] width 0 height 0
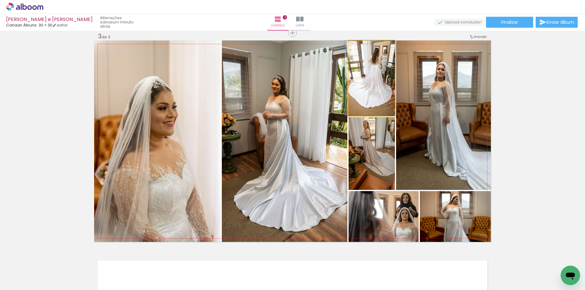
drag, startPoint x: 378, startPoint y: 83, endPoint x: 376, endPoint y: 91, distance: 8.1
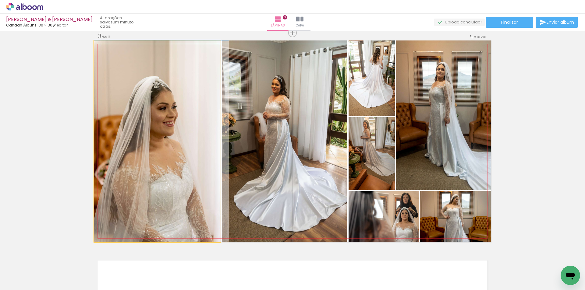
drag, startPoint x: 198, startPoint y: 150, endPoint x: 205, endPoint y: 152, distance: 7.1
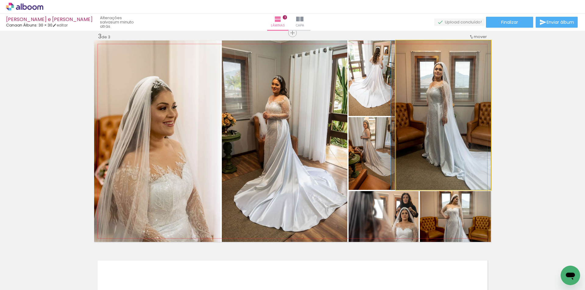
drag, startPoint x: 432, startPoint y: 147, endPoint x: 416, endPoint y: 146, distance: 15.5
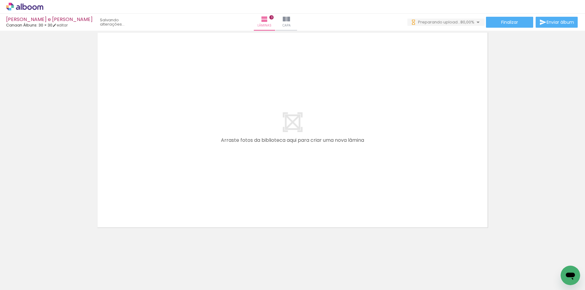
scroll to position [0, 418]
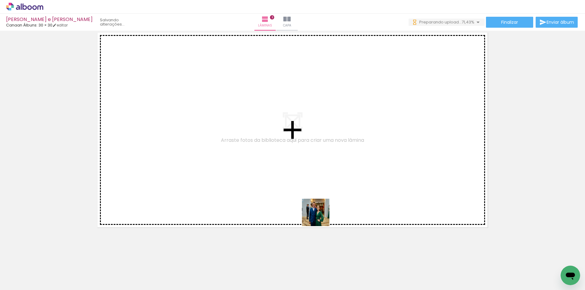
drag, startPoint x: 325, startPoint y: 241, endPoint x: 356, endPoint y: 245, distance: 31.0
click at [310, 160] on quentale-workspace at bounding box center [292, 145] width 585 height 290
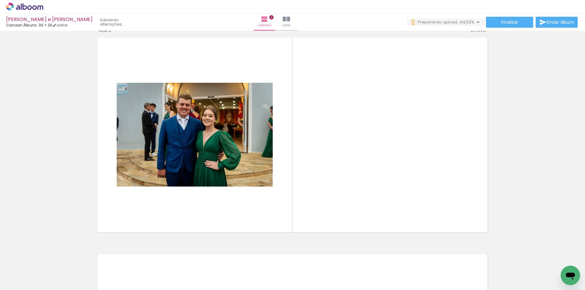
scroll to position [658, 0]
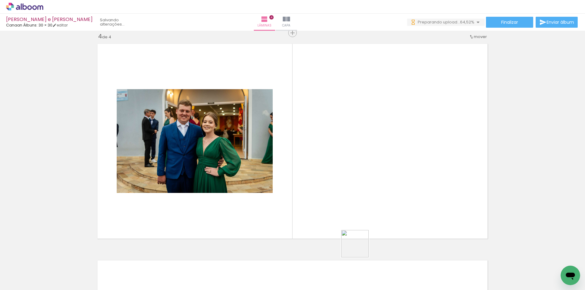
drag, startPoint x: 359, startPoint y: 248, endPoint x: 377, endPoint y: 247, distance: 17.4
click at [345, 174] on quentale-workspace at bounding box center [292, 145] width 585 height 290
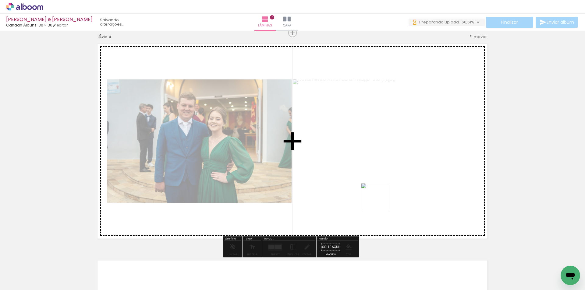
drag, startPoint x: 394, startPoint y: 270, endPoint x: 412, endPoint y: 246, distance: 30.2
click at [379, 199] on quentale-workspace at bounding box center [292, 145] width 585 height 290
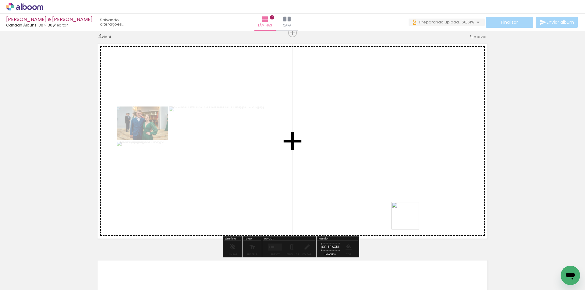
drag, startPoint x: 438, startPoint y: 274, endPoint x: 440, endPoint y: 253, distance: 21.4
click at [396, 192] on quentale-workspace at bounding box center [292, 145] width 585 height 290
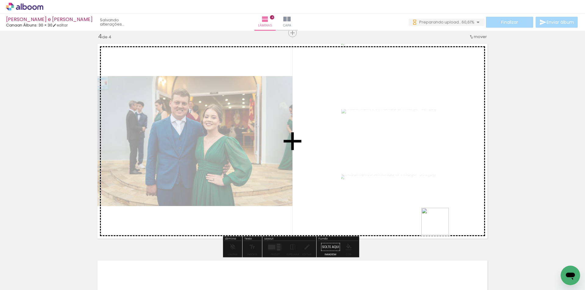
drag, startPoint x: 442, startPoint y: 231, endPoint x: 481, endPoint y: 254, distance: 45.4
click at [434, 210] on quentale-workspace at bounding box center [292, 145] width 585 height 290
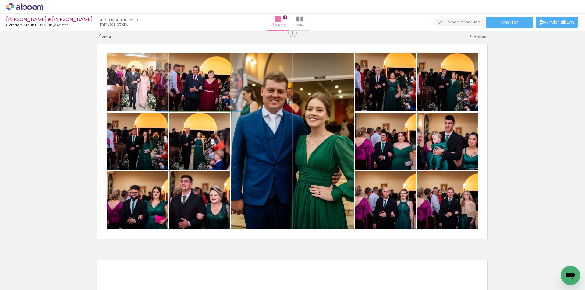
scroll to position [0, 593]
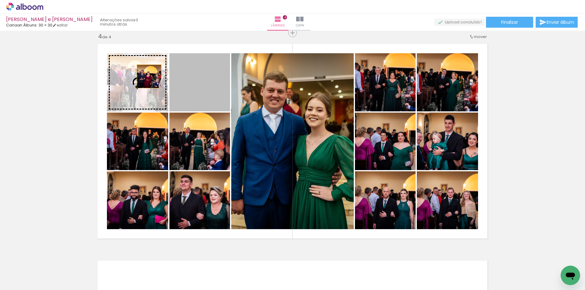
drag, startPoint x: 192, startPoint y: 86, endPoint x: 147, endPoint y: 76, distance: 46.3
click at [0, 0] on slot at bounding box center [0, 0] width 0 height 0
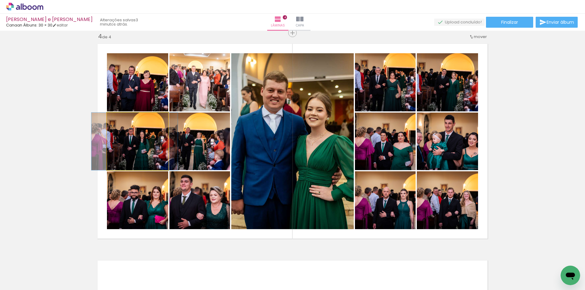
drag, startPoint x: 148, startPoint y: 147, endPoint x: 145, endPoint y: 146, distance: 3.3
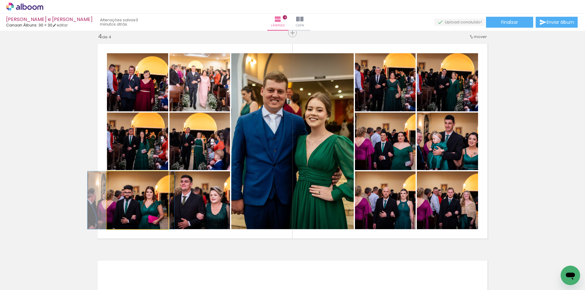
drag, startPoint x: 146, startPoint y: 204, endPoint x: 139, endPoint y: 204, distance: 6.7
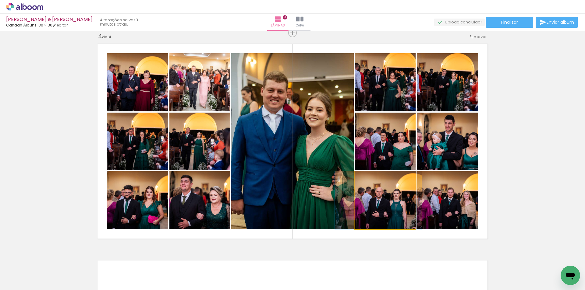
drag, startPoint x: 391, startPoint y: 211, endPoint x: 384, endPoint y: 210, distance: 7.1
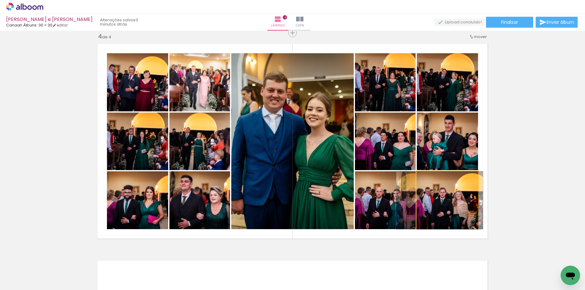
drag, startPoint x: 460, startPoint y: 213, endPoint x: 452, endPoint y: 172, distance: 42.3
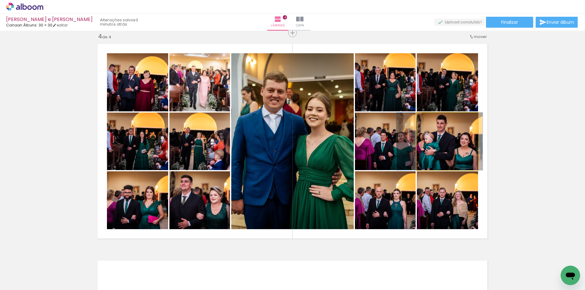
drag, startPoint x: 451, startPoint y: 154, endPoint x: 443, endPoint y: 153, distance: 7.9
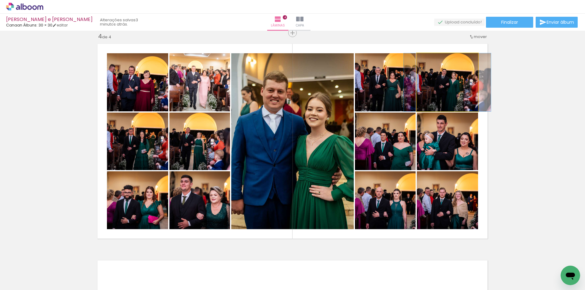
click at [445, 90] on quentale-photo at bounding box center [447, 82] width 61 height 58
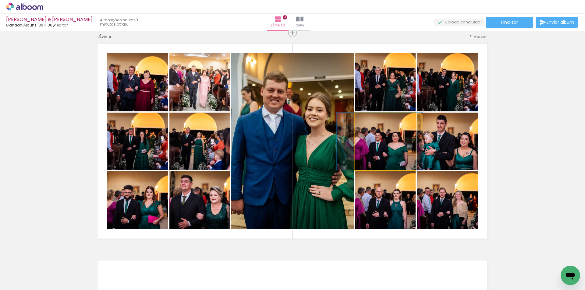
drag, startPoint x: 388, startPoint y: 153, endPoint x: 382, endPoint y: 151, distance: 5.8
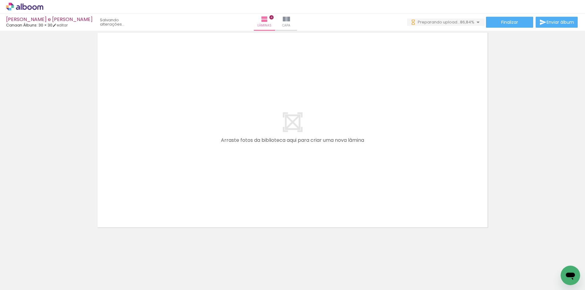
scroll to position [0, 763]
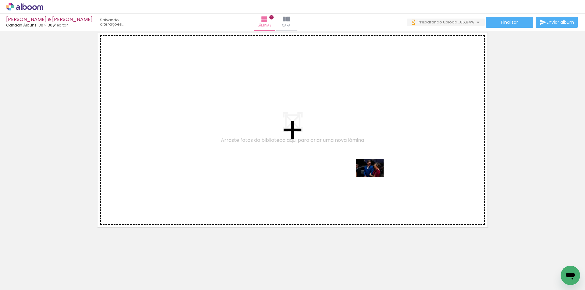
drag, startPoint x: 421, startPoint y: 272, endPoint x: 450, endPoint y: 260, distance: 31.5
click at [375, 177] on quentale-workspace at bounding box center [292, 145] width 585 height 290
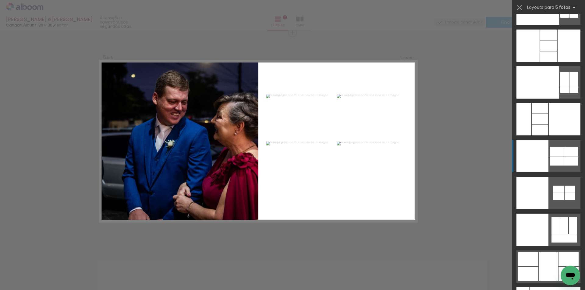
scroll to position [16706, 0]
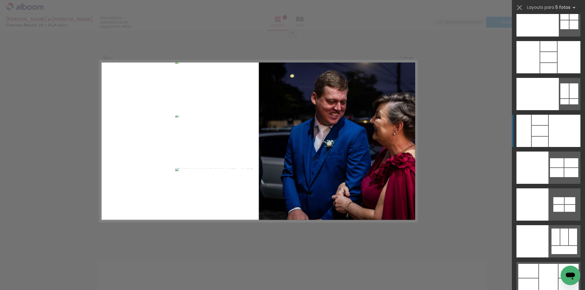
click at [550, 136] on div at bounding box center [564, 131] width 32 height 32
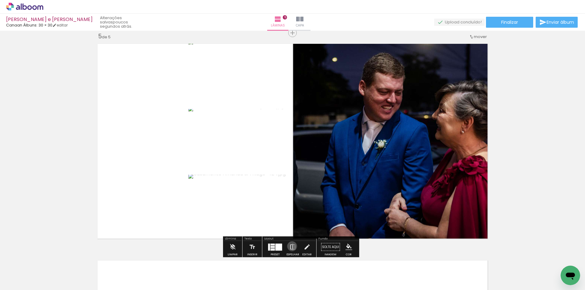
click at [291, 246] on iron-icon at bounding box center [292, 247] width 7 height 12
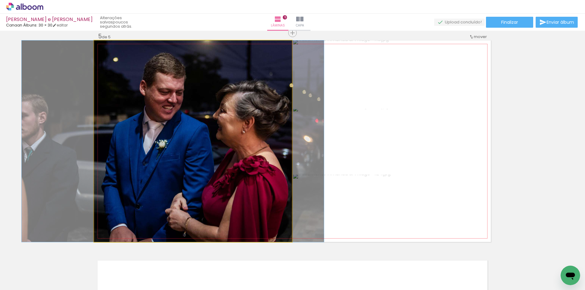
drag, startPoint x: 224, startPoint y: 171, endPoint x: 204, endPoint y: 171, distance: 20.1
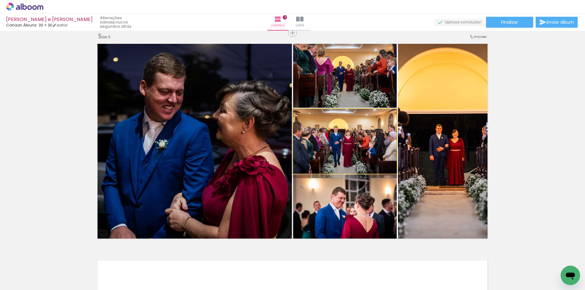
drag, startPoint x: 358, startPoint y: 158, endPoint x: 416, endPoint y: 165, distance: 57.9
click at [0, 0] on slot at bounding box center [0, 0] width 0 height 0
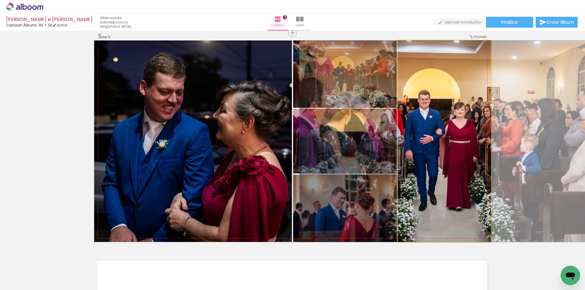
drag, startPoint x: 437, startPoint y: 175, endPoint x: 443, endPoint y: 175, distance: 6.4
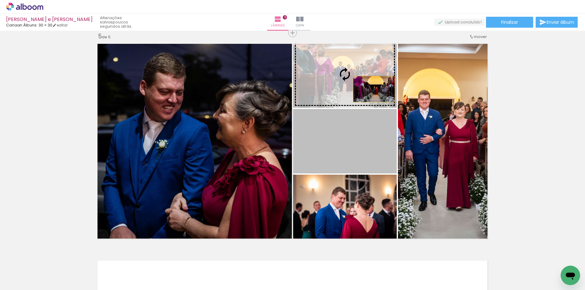
drag, startPoint x: 373, startPoint y: 142, endPoint x: 370, endPoint y: 80, distance: 61.9
click at [0, 0] on slot at bounding box center [0, 0] width 0 height 0
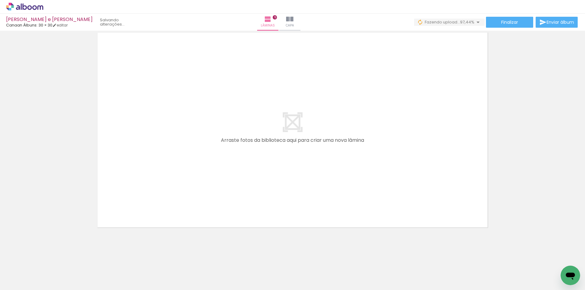
scroll to position [0, 797]
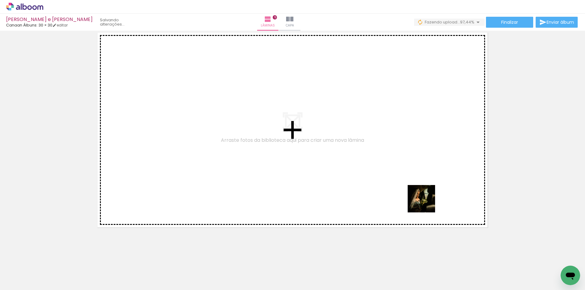
drag, startPoint x: 557, startPoint y: 265, endPoint x: 352, endPoint y: 160, distance: 230.6
click at [353, 161] on quentale-workspace at bounding box center [292, 145] width 585 height 290
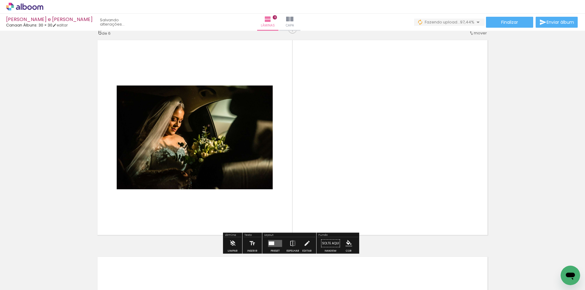
scroll to position [1092, 0]
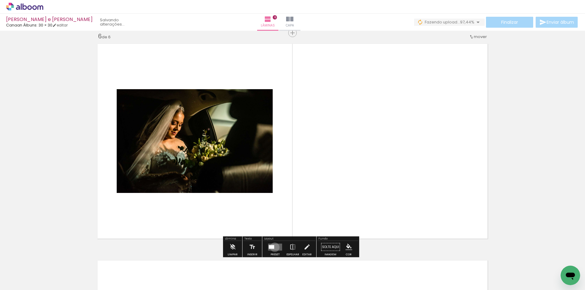
click at [273, 247] on quentale-layouter at bounding box center [275, 247] width 14 height 7
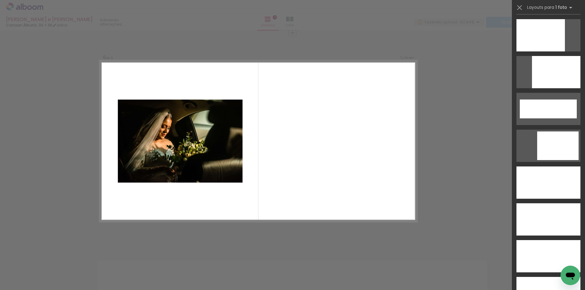
scroll to position [1658, 0]
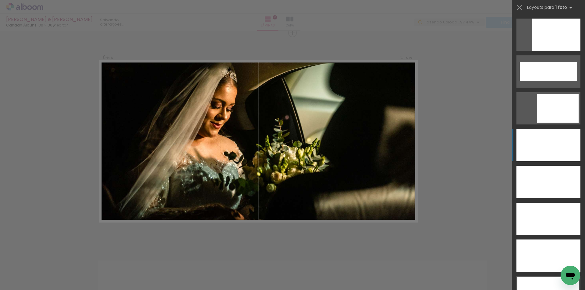
click at [544, 148] on div at bounding box center [548, 145] width 64 height 32
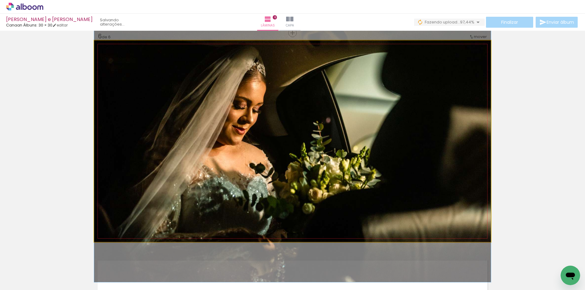
drag, startPoint x: 386, startPoint y: 136, endPoint x: 385, endPoint y: 145, distance: 8.9
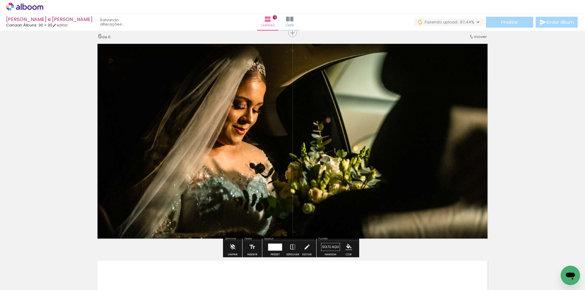
scroll to position [1122, 0]
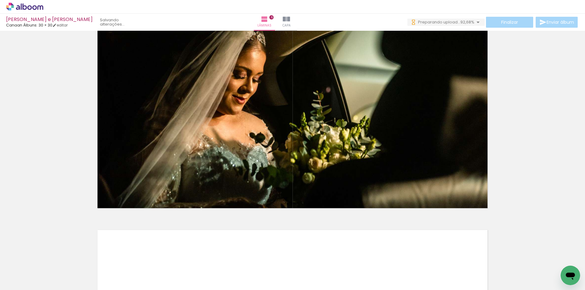
scroll to position [0, 865]
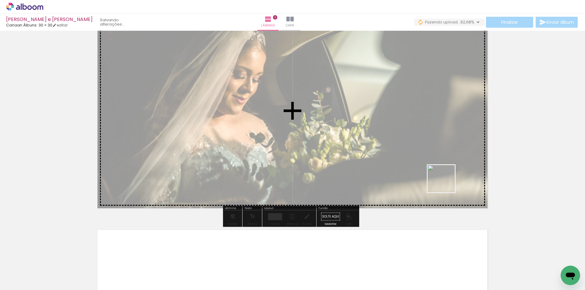
drag, startPoint x: 523, startPoint y: 271, endPoint x: 516, endPoint y: 235, distance: 36.1
click at [441, 180] on quentale-workspace at bounding box center [292, 145] width 585 height 290
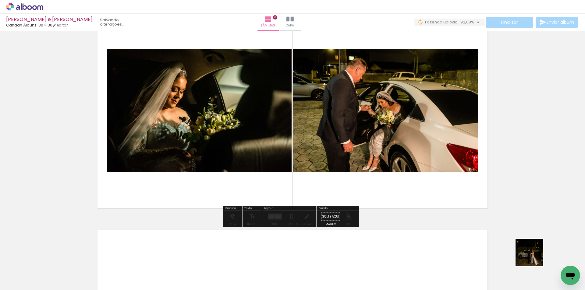
drag, startPoint x: 534, startPoint y: 257, endPoint x: 438, endPoint y: 185, distance: 119.9
click at [438, 186] on quentale-workspace at bounding box center [292, 145] width 585 height 290
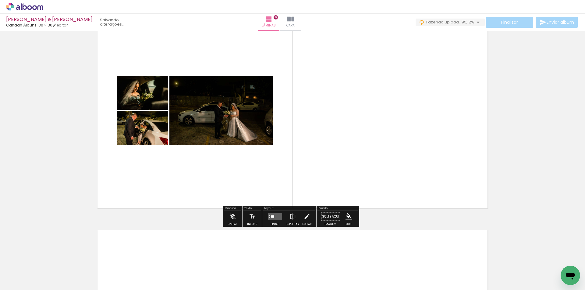
click at [274, 214] on quentale-layouter at bounding box center [275, 216] width 14 height 7
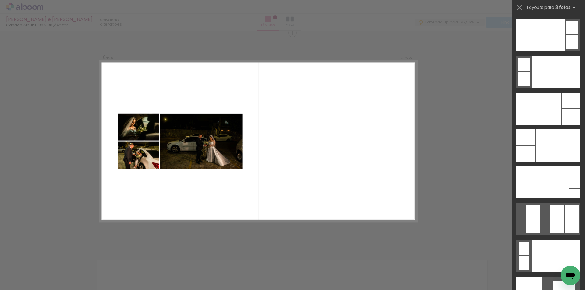
scroll to position [7591, 0]
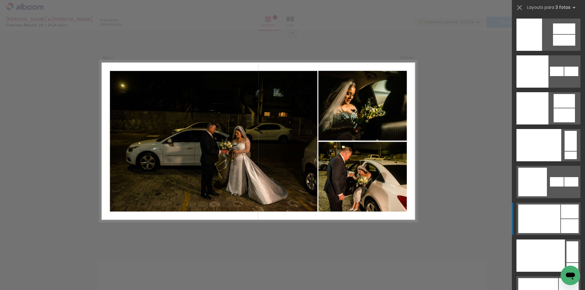
click at [532, 222] on div at bounding box center [539, 219] width 42 height 29
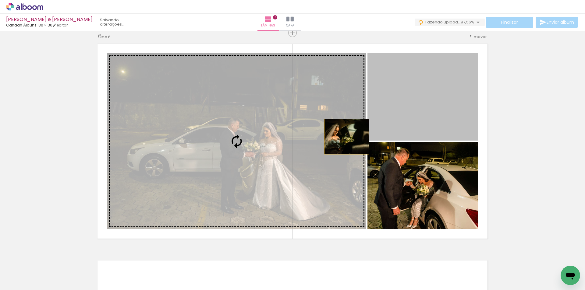
drag, startPoint x: 344, startPoint y: 137, endPoint x: 247, endPoint y: 147, distance: 98.0
click at [0, 0] on slot at bounding box center [0, 0] width 0 height 0
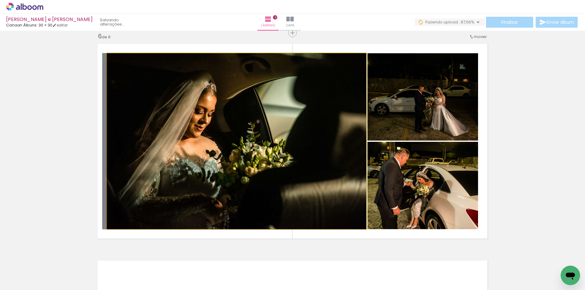
drag, startPoint x: 259, startPoint y: 168, endPoint x: 251, endPoint y: 160, distance: 11.4
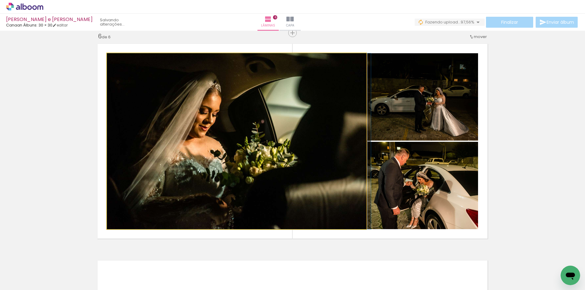
drag, startPoint x: 238, startPoint y: 159, endPoint x: 259, endPoint y: 159, distance: 21.3
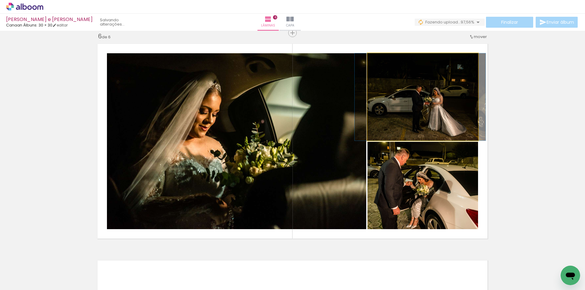
drag, startPoint x: 427, startPoint y: 111, endPoint x: 428, endPoint y: 115, distance: 5.1
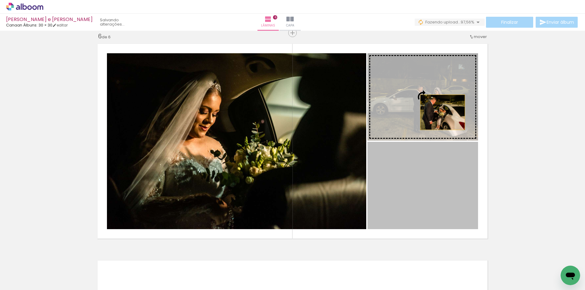
drag, startPoint x: 440, startPoint y: 117, endPoint x: 440, endPoint y: 109, distance: 7.9
click at [0, 0] on slot at bounding box center [0, 0] width 0 height 0
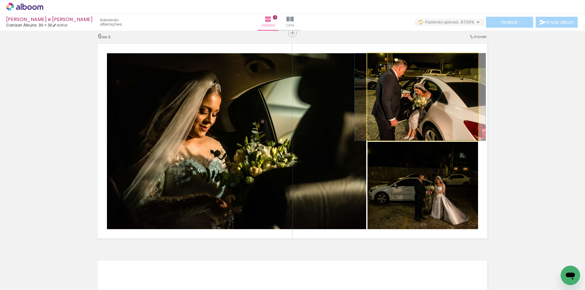
drag, startPoint x: 425, startPoint y: 110, endPoint x: 423, endPoint y: 113, distance: 3.9
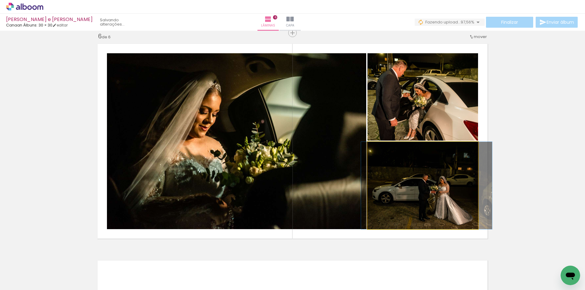
drag, startPoint x: 443, startPoint y: 190, endPoint x: 447, endPoint y: 189, distance: 4.2
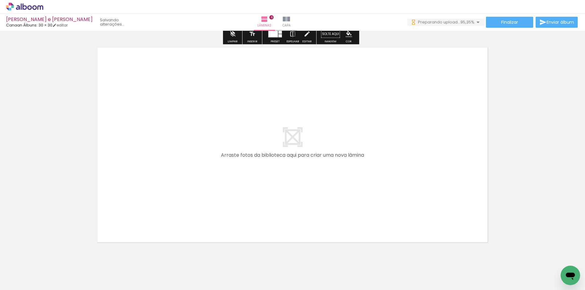
scroll to position [0, 0]
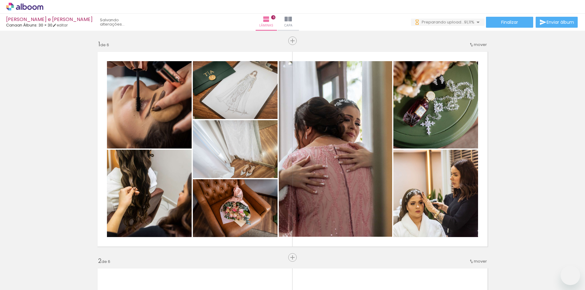
click at [408, 195] on quentale-workspace at bounding box center [292, 145] width 585 height 290
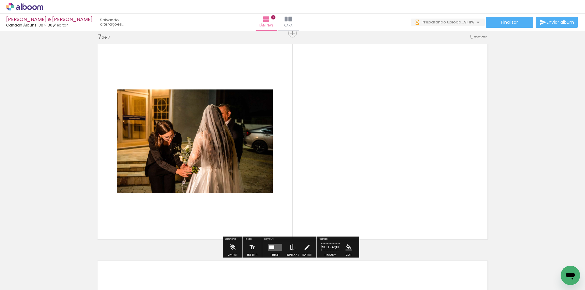
scroll to position [1309, 0]
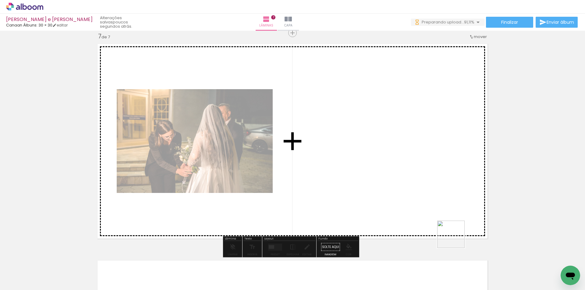
drag, startPoint x: 455, startPoint y: 239, endPoint x: 426, endPoint y: 212, distance: 39.9
click at [397, 186] on quentale-workspace at bounding box center [292, 145] width 585 height 290
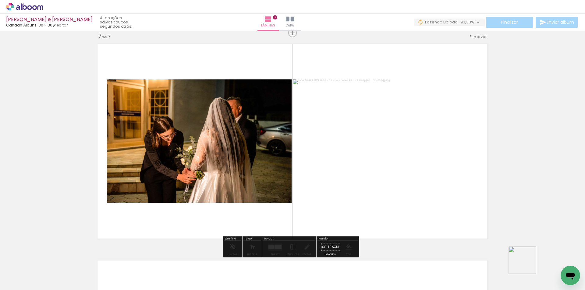
drag, startPoint x: 527, startPoint y: 265, endPoint x: 470, endPoint y: 239, distance: 62.0
click at [414, 196] on quentale-workspace at bounding box center [292, 145] width 585 height 290
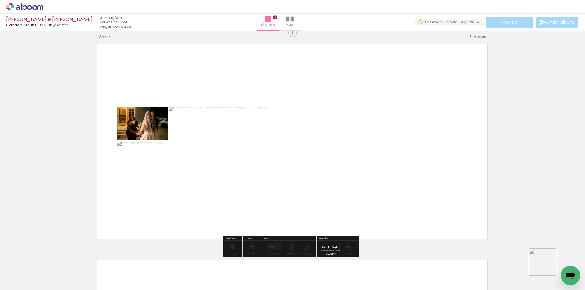
drag, startPoint x: 547, startPoint y: 267, endPoint x: 386, endPoint y: 181, distance: 182.4
click at [386, 181] on quentale-workspace at bounding box center [292, 145] width 585 height 290
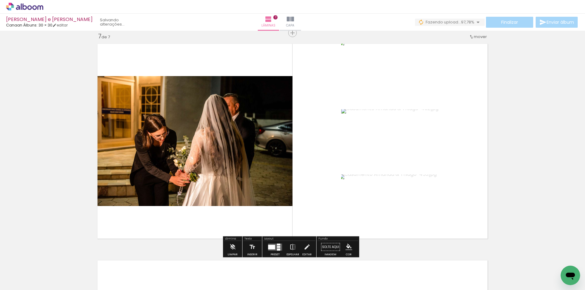
click at [273, 246] on div at bounding box center [271, 247] width 7 height 5
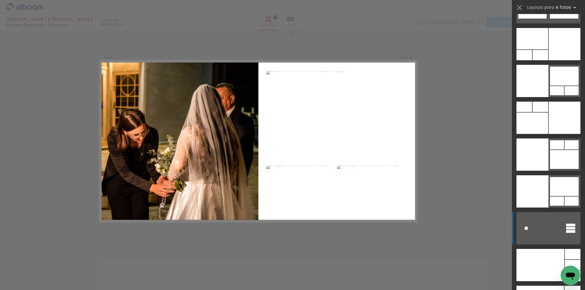
scroll to position [12950, 0]
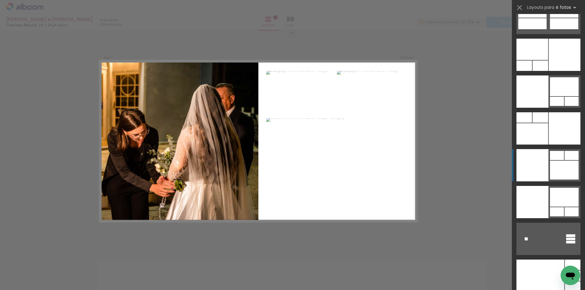
click at [546, 161] on div at bounding box center [532, 165] width 32 height 32
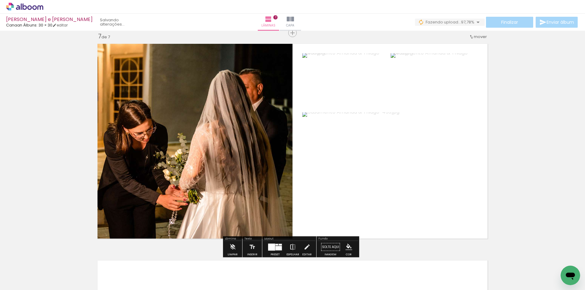
click at [287, 246] on paper-button "Espelhar" at bounding box center [293, 249] width 16 height 16
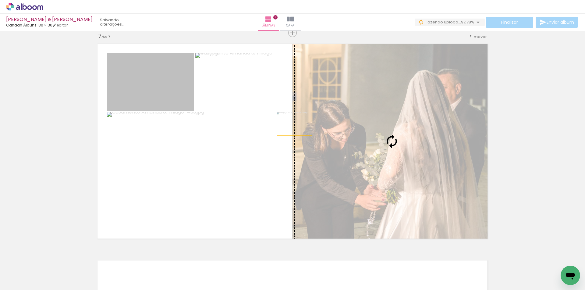
drag, startPoint x: 167, startPoint y: 86, endPoint x: 342, endPoint y: 132, distance: 180.9
click at [0, 0] on slot at bounding box center [0, 0] width 0 height 0
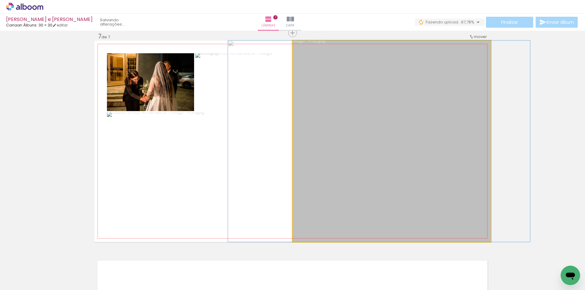
drag, startPoint x: 384, startPoint y: 169, endPoint x: 373, endPoint y: 169, distance: 11.0
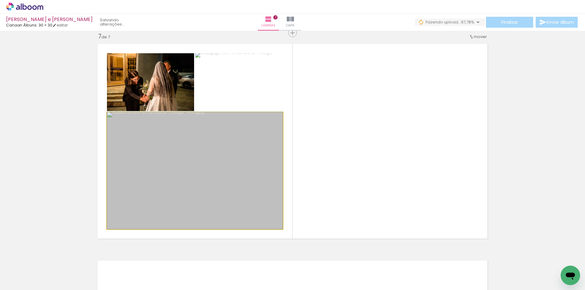
drag, startPoint x: 227, startPoint y: 166, endPoint x: 223, endPoint y: 131, distance: 35.3
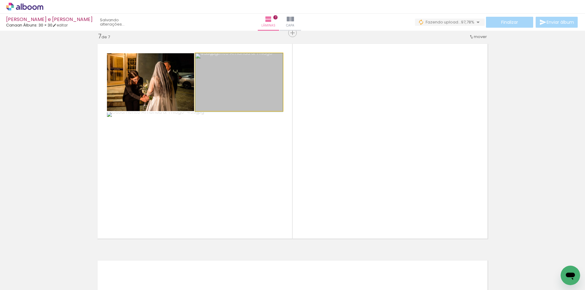
drag, startPoint x: 220, startPoint y: 112, endPoint x: 206, endPoint y: 151, distance: 41.5
click at [0, 0] on slot at bounding box center [0, 0] width 0 height 0
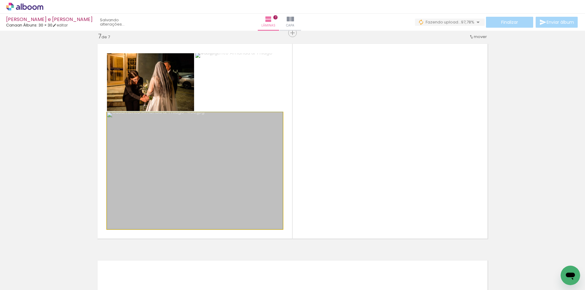
drag, startPoint x: 210, startPoint y: 173, endPoint x: 195, endPoint y: 153, distance: 24.6
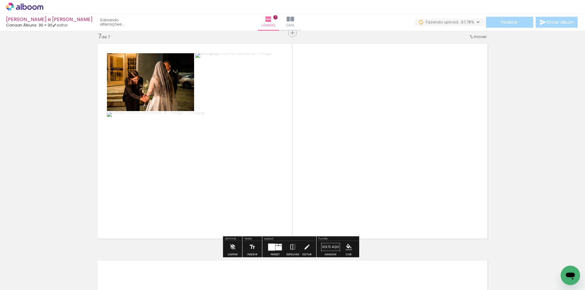
drag, startPoint x: 216, startPoint y: 101, endPoint x: 200, endPoint y: 170, distance: 70.6
click at [0, 0] on slot at bounding box center [0, 0] width 0 height 0
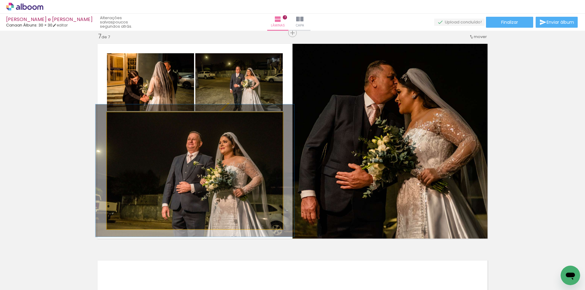
type paper-slider "113"
click at [122, 122] on div at bounding box center [124, 119] width 10 height 10
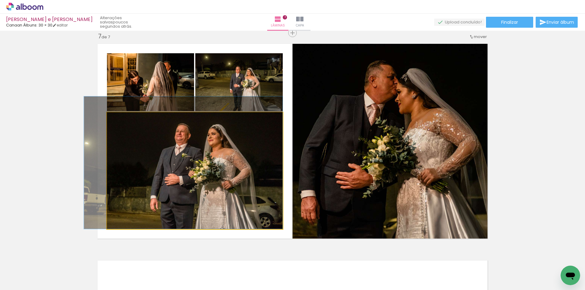
drag, startPoint x: 210, startPoint y: 170, endPoint x: 178, endPoint y: 160, distance: 32.9
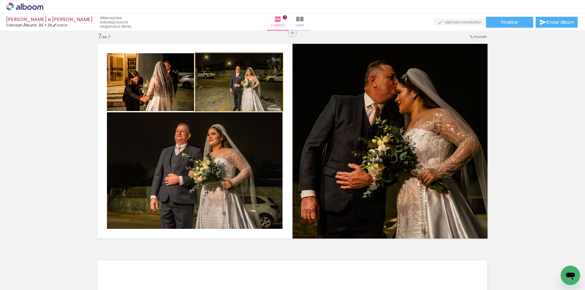
drag, startPoint x: 246, startPoint y: 95, endPoint x: 245, endPoint y: 75, distance: 19.5
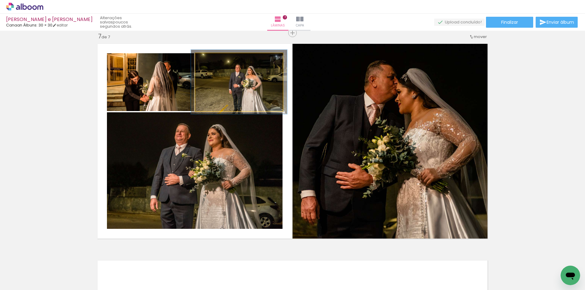
click at [211, 59] on div at bounding box center [211, 59] width 5 height 5
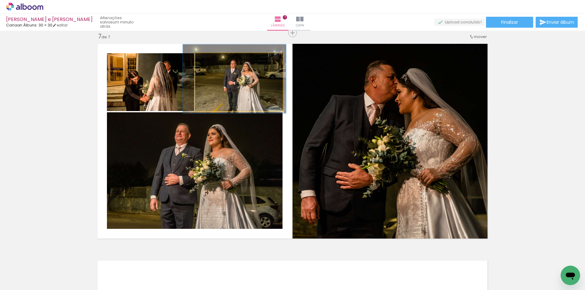
type paper-slider "118"
click at [212, 59] on div at bounding box center [213, 59] width 5 height 5
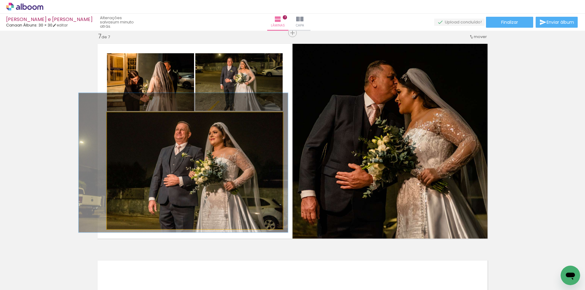
type paper-slider "119"
click at [125, 119] on div at bounding box center [125, 118] width 5 height 5
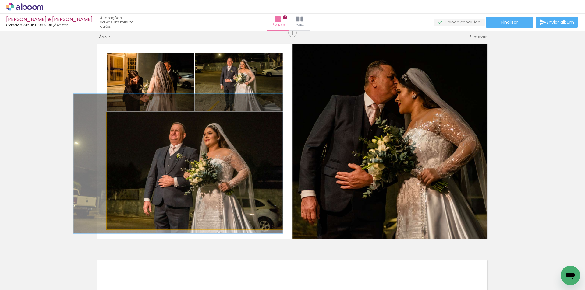
drag, startPoint x: 233, startPoint y: 166, endPoint x: 214, endPoint y: 167, distance: 18.3
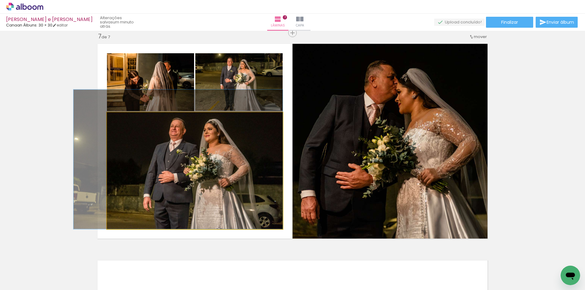
drag, startPoint x: 231, startPoint y: 181, endPoint x: 230, endPoint y: 177, distance: 4.1
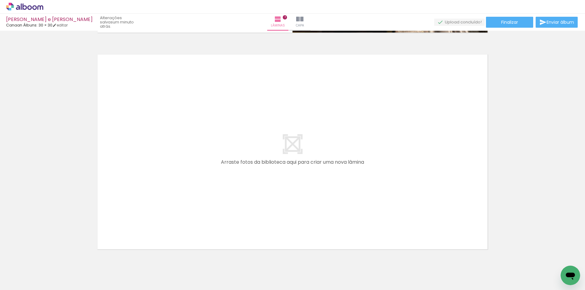
scroll to position [1522, 0]
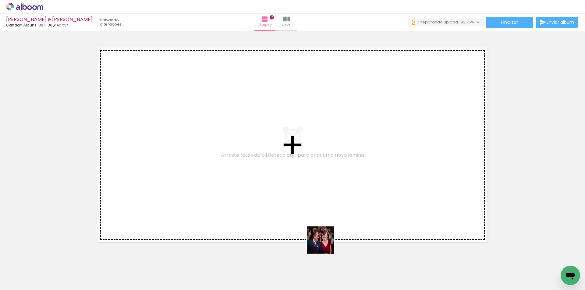
scroll to position [0, 1275]
drag, startPoint x: 325, startPoint y: 245, endPoint x: 348, endPoint y: 228, distance: 28.8
click at [313, 162] on quentale-workspace at bounding box center [292, 145] width 585 height 290
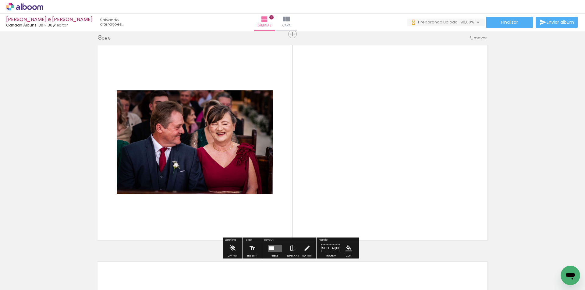
scroll to position [1526, 0]
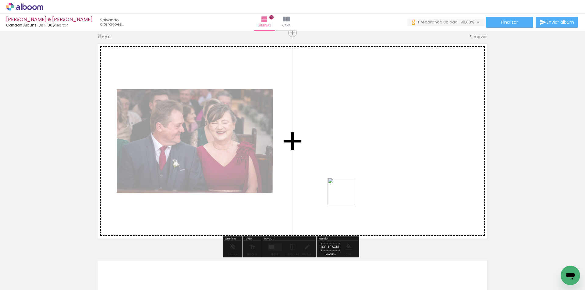
drag, startPoint x: 349, startPoint y: 214, endPoint x: 383, endPoint y: 267, distance: 62.5
click at [342, 175] on quentale-workspace at bounding box center [292, 145] width 585 height 290
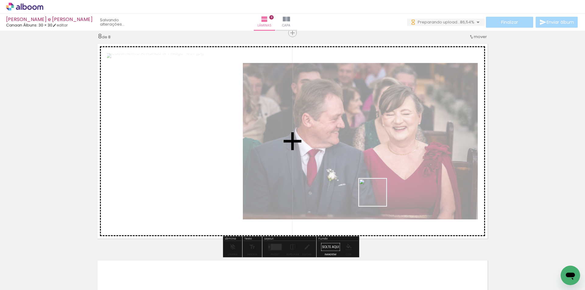
drag, startPoint x: 377, startPoint y: 197, endPoint x: 376, endPoint y: 187, distance: 9.8
click at [376, 187] on quentale-workspace at bounding box center [292, 145] width 585 height 290
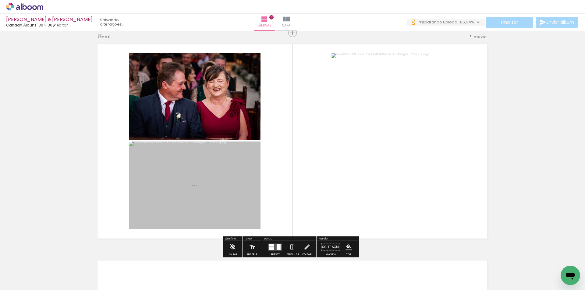
scroll to position [0, 0]
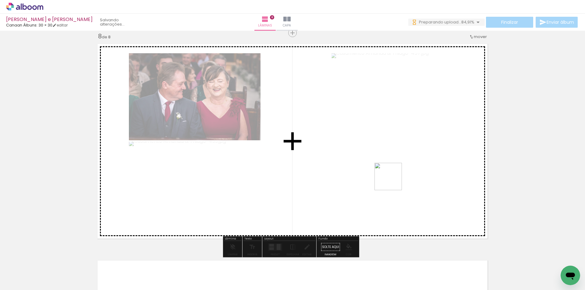
drag, startPoint x: 423, startPoint y: 258, endPoint x: 393, endPoint y: 181, distance: 82.2
click at [393, 181] on quentale-workspace at bounding box center [292, 145] width 585 height 290
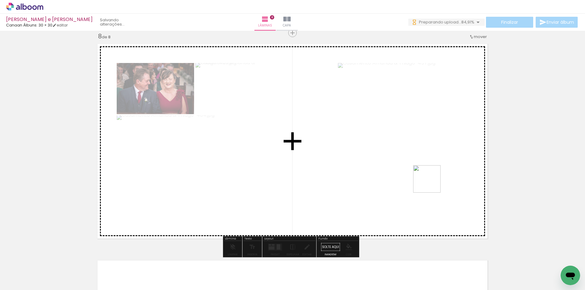
drag, startPoint x: 434, startPoint y: 194, endPoint x: 486, endPoint y: 248, distance: 75.4
click at [431, 181] on quentale-workspace at bounding box center [292, 145] width 585 height 290
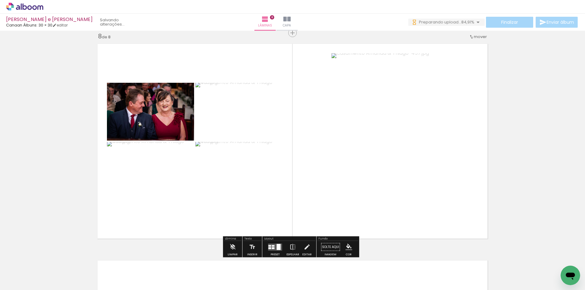
drag, startPoint x: 436, startPoint y: 205, endPoint x: 518, endPoint y: 254, distance: 95.0
click at [427, 192] on quentale-workspace at bounding box center [292, 145] width 585 height 290
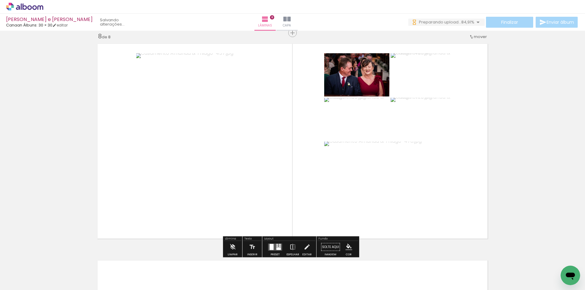
drag, startPoint x: 525, startPoint y: 266, endPoint x: 426, endPoint y: 241, distance: 102.6
click at [412, 186] on quentale-workspace at bounding box center [292, 145] width 585 height 290
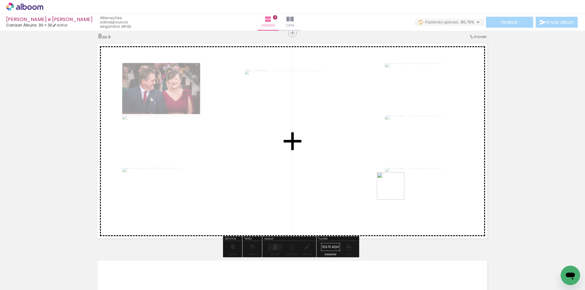
drag, startPoint x: 452, startPoint y: 224, endPoint x: 392, endPoint y: 192, distance: 68.0
click at [394, 190] on quentale-workspace at bounding box center [292, 145] width 585 height 290
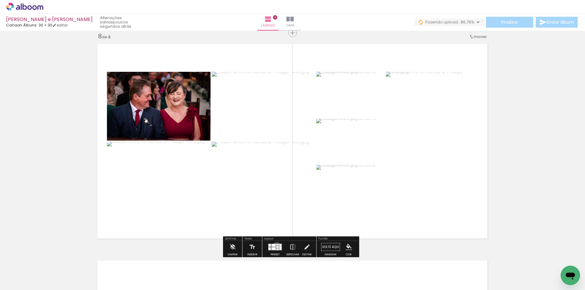
click at [276, 246] on div at bounding box center [277, 247] width 2 height 2
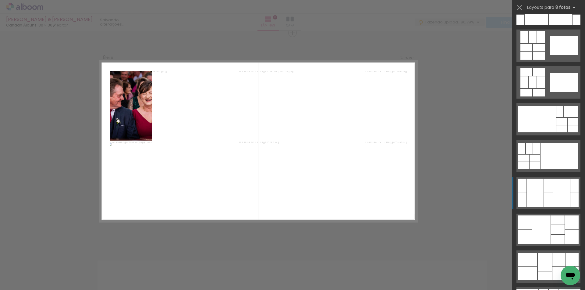
scroll to position [1218, 0]
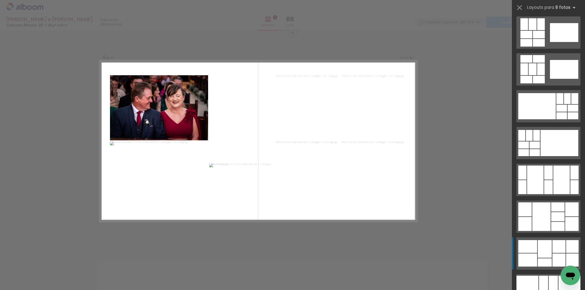
click at [546, 246] on div at bounding box center [544, 249] width 14 height 18
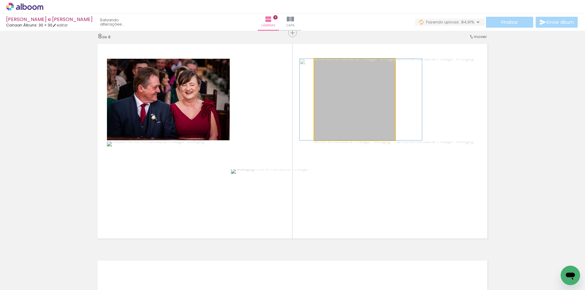
drag, startPoint x: 355, startPoint y: 99, endPoint x: 361, endPoint y: 98, distance: 6.2
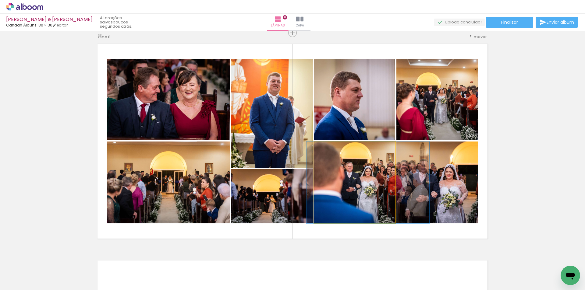
drag, startPoint x: 351, startPoint y: 186, endPoint x: 365, endPoint y: 185, distance: 13.4
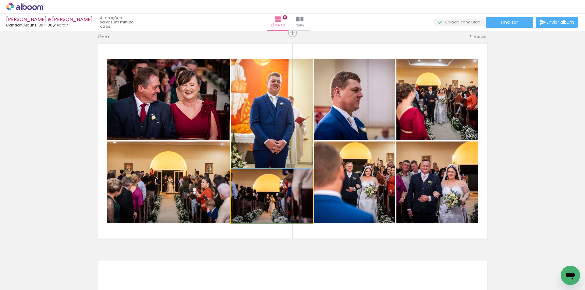
drag, startPoint x: 267, startPoint y: 202, endPoint x: 174, endPoint y: 178, distance: 95.4
click at [0, 0] on slot at bounding box center [0, 0] width 0 height 0
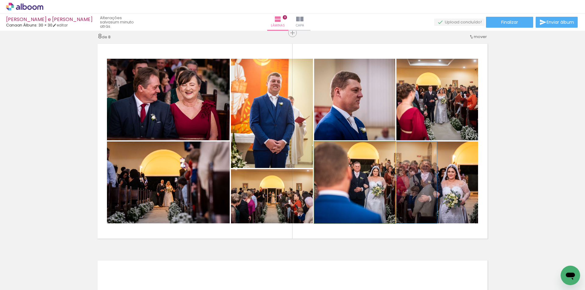
drag, startPoint x: 352, startPoint y: 180, endPoint x: 361, endPoint y: 179, distance: 9.5
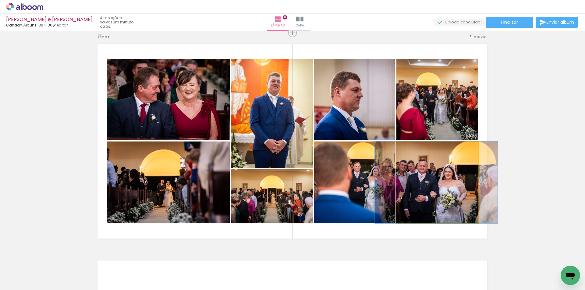
drag, startPoint x: 439, startPoint y: 189, endPoint x: 436, endPoint y: 187, distance: 3.7
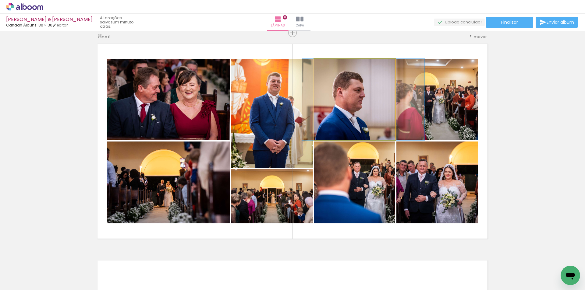
drag, startPoint x: 368, startPoint y: 114, endPoint x: 373, endPoint y: 116, distance: 5.3
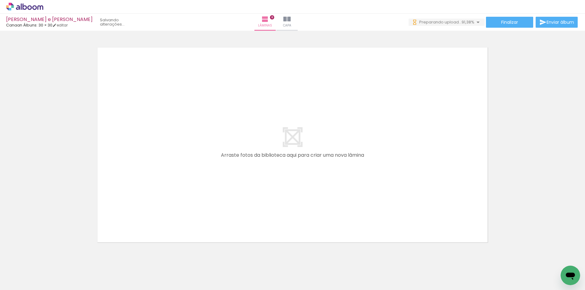
scroll to position [0, 1548]
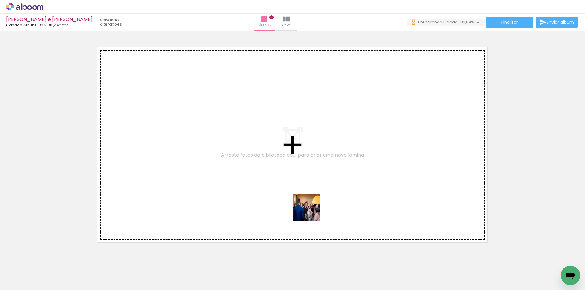
drag, startPoint x: 317, startPoint y: 232, endPoint x: 347, endPoint y: 259, distance: 40.7
click at [307, 202] on quentale-workspace at bounding box center [292, 145] width 585 height 290
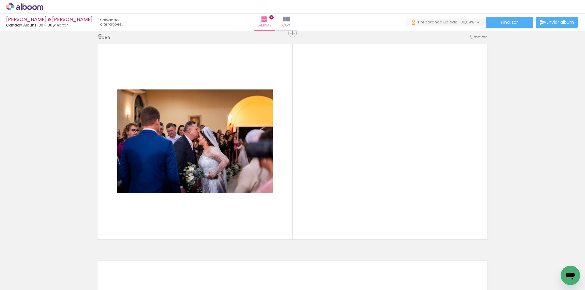
scroll to position [1742, 0]
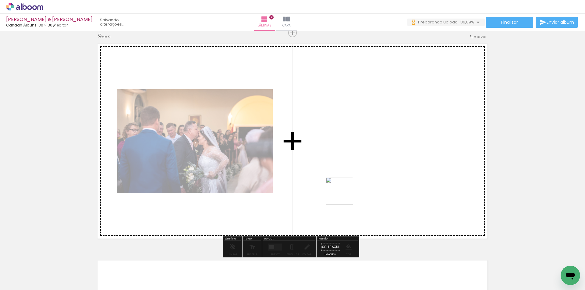
drag, startPoint x: 356, startPoint y: 263, endPoint x: 338, endPoint y: 164, distance: 100.3
click at [338, 164] on quentale-workspace at bounding box center [292, 145] width 585 height 290
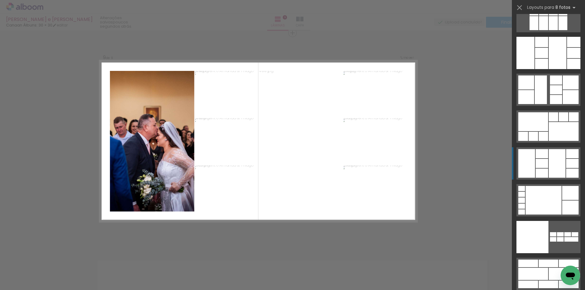
scroll to position [0, 1548]
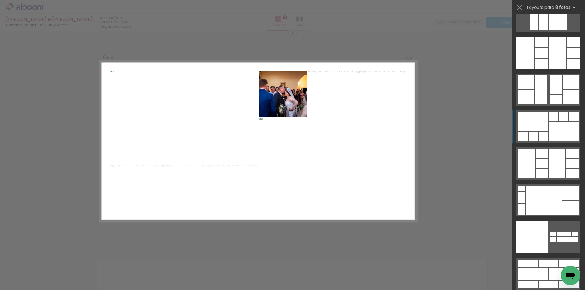
click at [552, 125] on div at bounding box center [563, 131] width 30 height 19
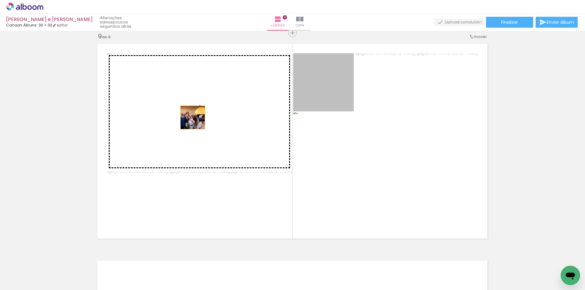
drag, startPoint x: 331, startPoint y: 92, endPoint x: 190, endPoint y: 118, distance: 143.6
click at [0, 0] on slot at bounding box center [0, 0] width 0 height 0
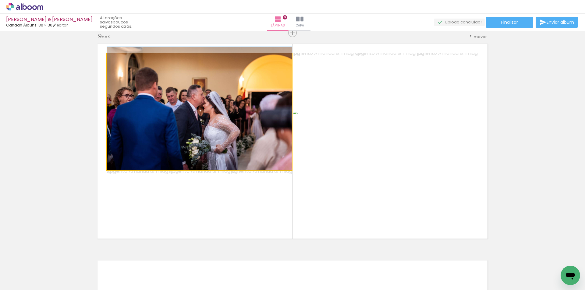
drag, startPoint x: 205, startPoint y: 135, endPoint x: 220, endPoint y: 128, distance: 16.4
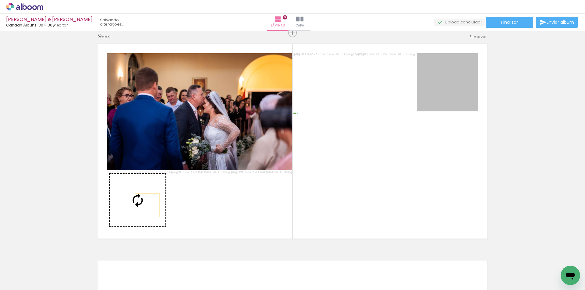
drag, startPoint x: 439, startPoint y: 94, endPoint x: 145, endPoint y: 206, distance: 314.5
click at [0, 0] on slot at bounding box center [0, 0] width 0 height 0
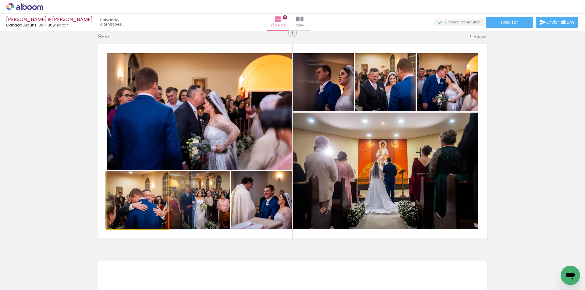
drag, startPoint x: 138, startPoint y: 206, endPoint x: 149, endPoint y: 204, distance: 11.6
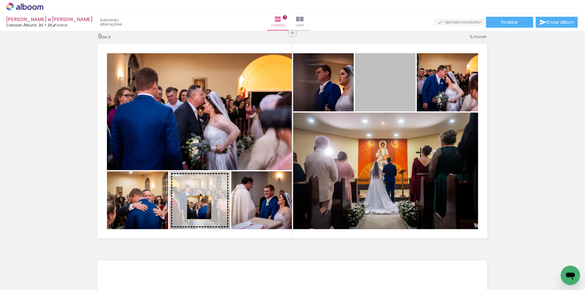
drag, startPoint x: 386, startPoint y: 96, endPoint x: 197, endPoint y: 208, distance: 219.4
click at [0, 0] on slot at bounding box center [0, 0] width 0 height 0
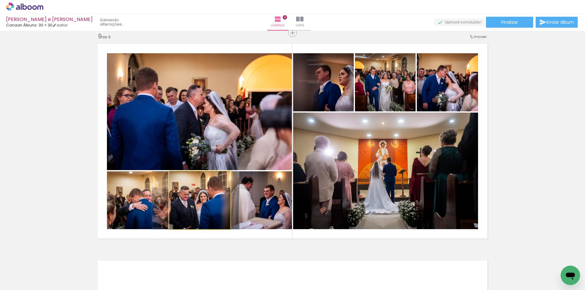
drag, startPoint x: 197, startPoint y: 208, endPoint x: 193, endPoint y: 207, distance: 4.0
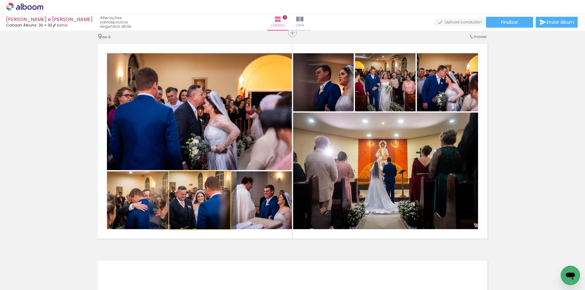
drag, startPoint x: 204, startPoint y: 211, endPoint x: 200, endPoint y: 211, distance: 4.3
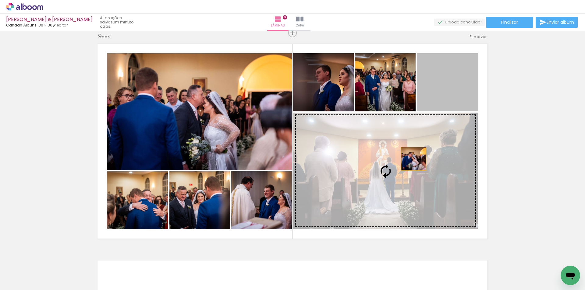
drag, startPoint x: 442, startPoint y: 90, endPoint x: 410, endPoint y: 160, distance: 76.2
click at [0, 0] on slot at bounding box center [0, 0] width 0 height 0
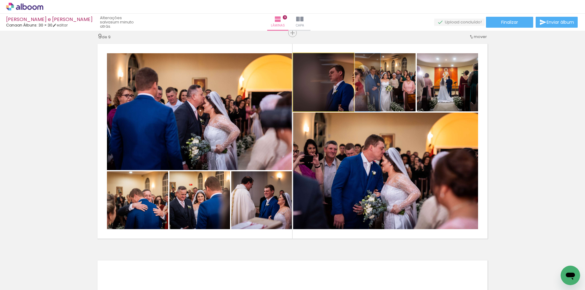
drag, startPoint x: 336, startPoint y: 91, endPoint x: 441, endPoint y: 89, distance: 105.1
click at [0, 0] on slot at bounding box center [0, 0] width 0 height 0
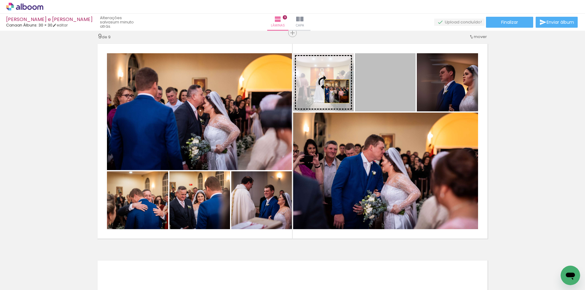
drag, startPoint x: 334, startPoint y: 91, endPoint x: 322, endPoint y: 89, distance: 12.7
click at [0, 0] on slot at bounding box center [0, 0] width 0 height 0
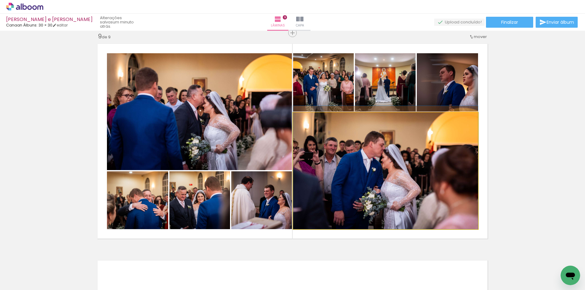
drag, startPoint x: 407, startPoint y: 169, endPoint x: 420, endPoint y: 159, distance: 16.1
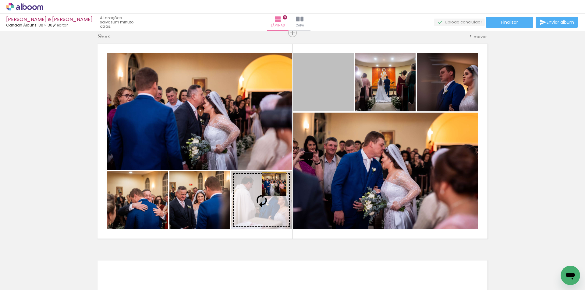
drag, startPoint x: 323, startPoint y: 95, endPoint x: 267, endPoint y: 190, distance: 110.7
click at [0, 0] on slot at bounding box center [0, 0] width 0 height 0
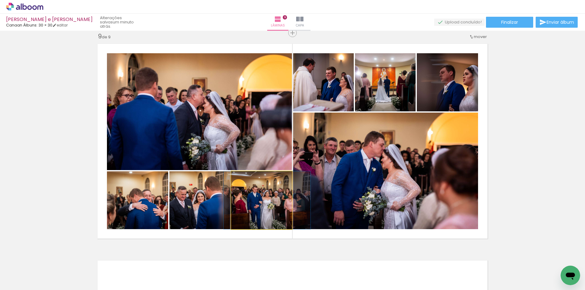
drag, startPoint x: 266, startPoint y: 202, endPoint x: 271, endPoint y: 201, distance: 5.5
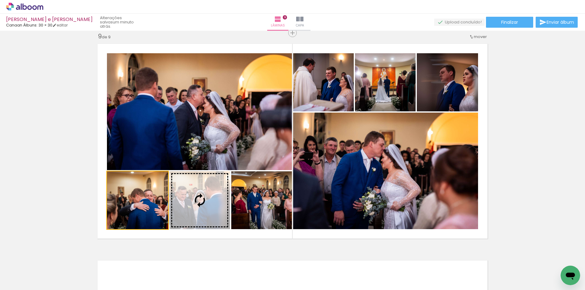
drag, startPoint x: 153, startPoint y: 206, endPoint x: 192, endPoint y: 206, distance: 39.3
click at [0, 0] on slot at bounding box center [0, 0] width 0 height 0
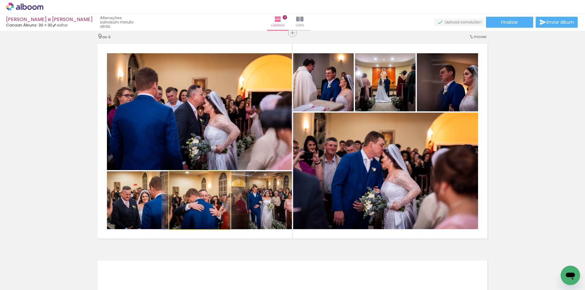
drag, startPoint x: 202, startPoint y: 206, endPoint x: 207, endPoint y: 206, distance: 5.5
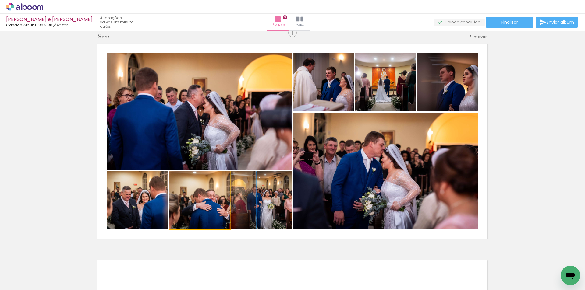
drag, startPoint x: 201, startPoint y: 210, endPoint x: 210, endPoint y: 210, distance: 9.7
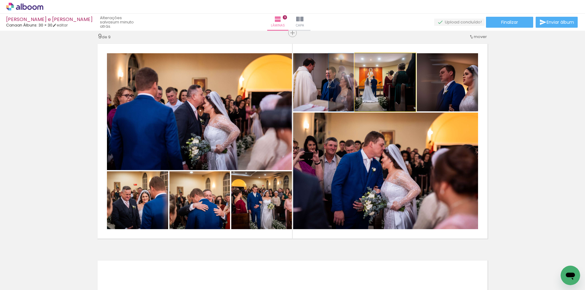
drag, startPoint x: 376, startPoint y: 84, endPoint x: 335, endPoint y: 82, distance: 41.2
click at [0, 0] on slot at bounding box center [0, 0] width 0 height 0
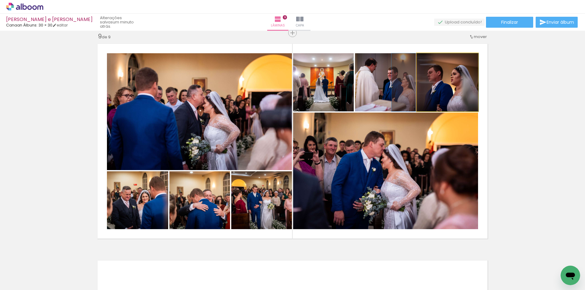
drag, startPoint x: 460, startPoint y: 94, endPoint x: 405, endPoint y: 93, distance: 55.4
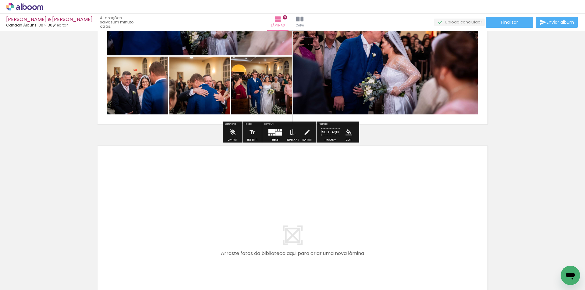
scroll to position [1925, 0]
